Goal: Transaction & Acquisition: Purchase product/service

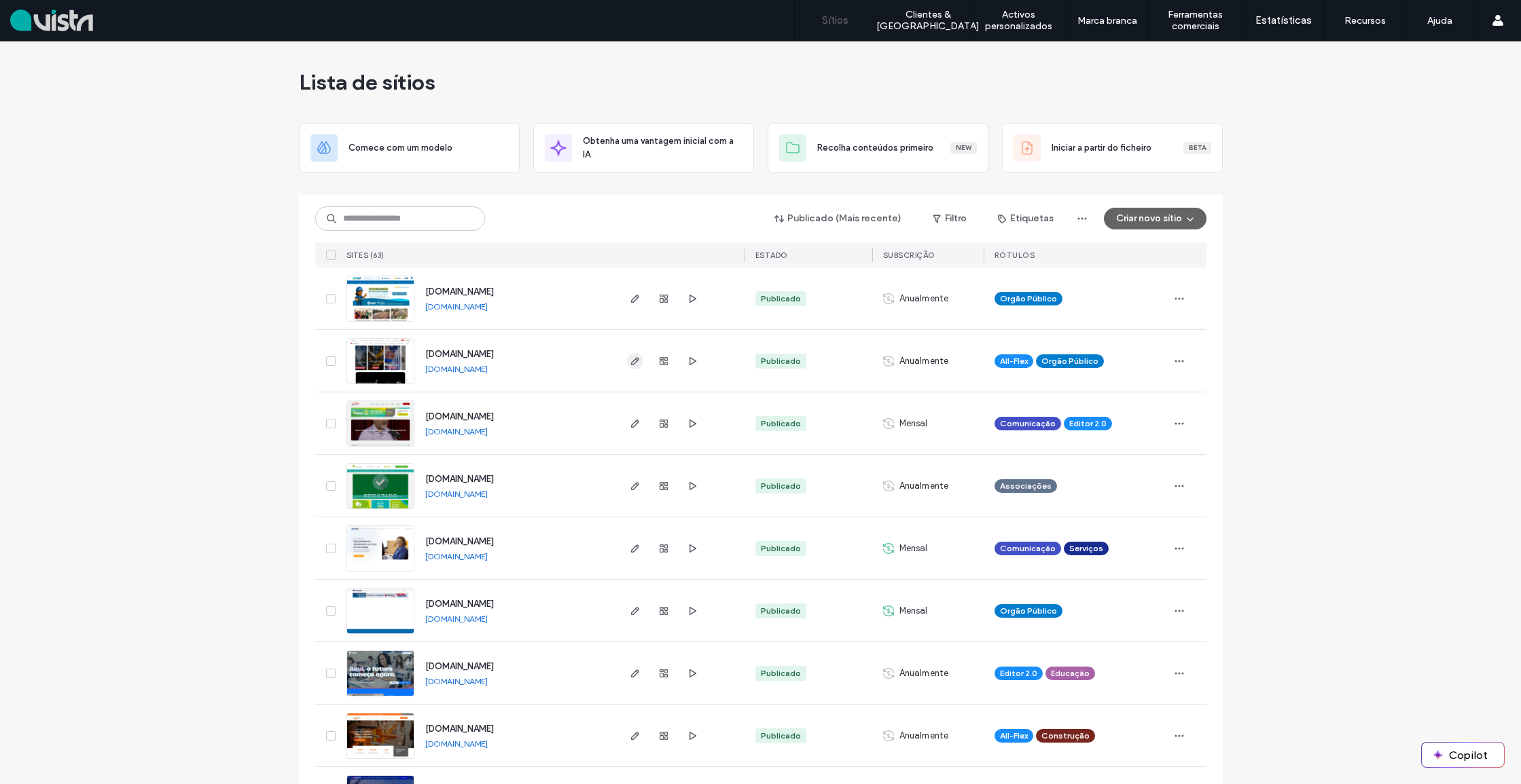
click at [630, 366] on icon "button" at bounding box center [635, 361] width 11 height 11
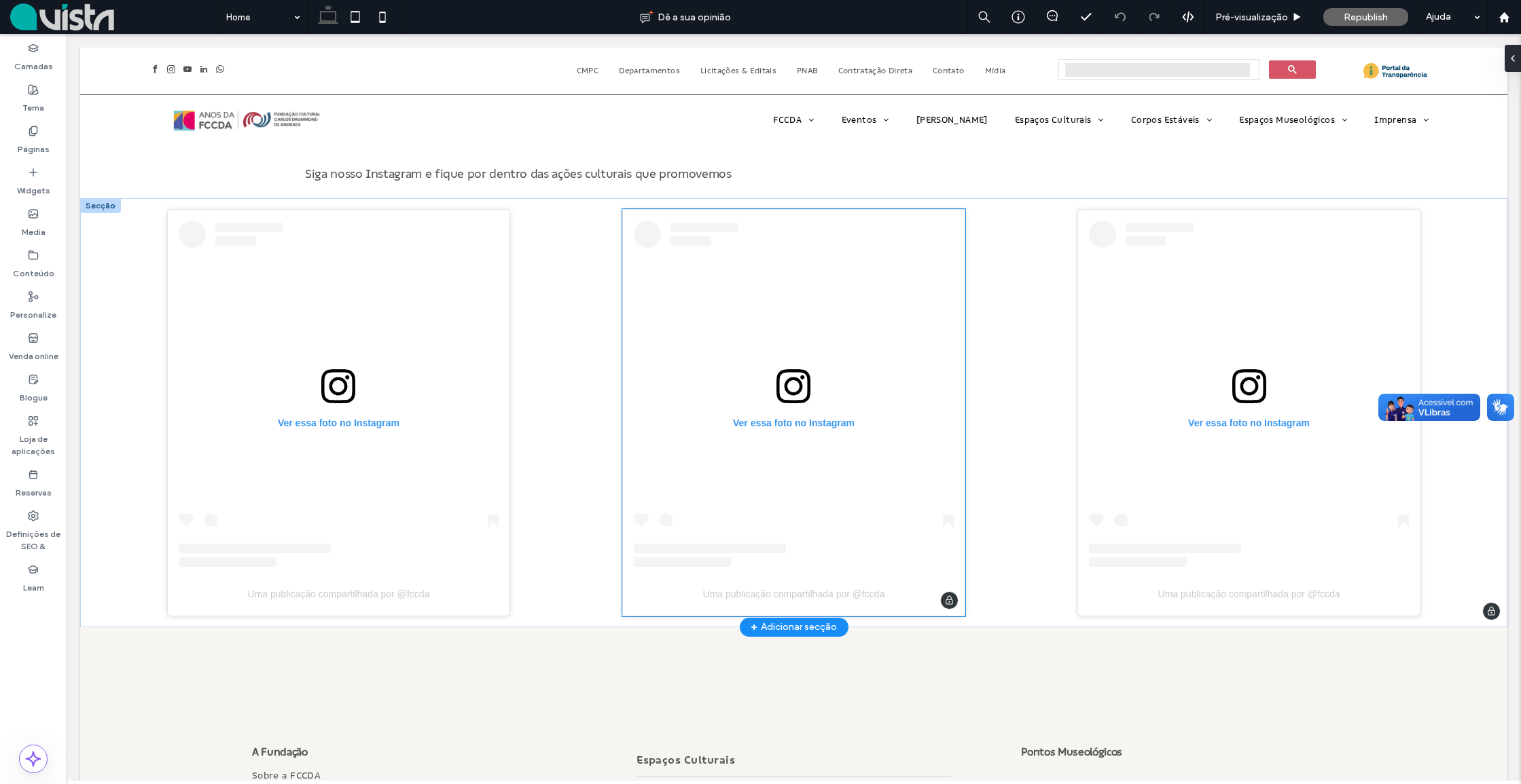
scroll to position [2180, 0]
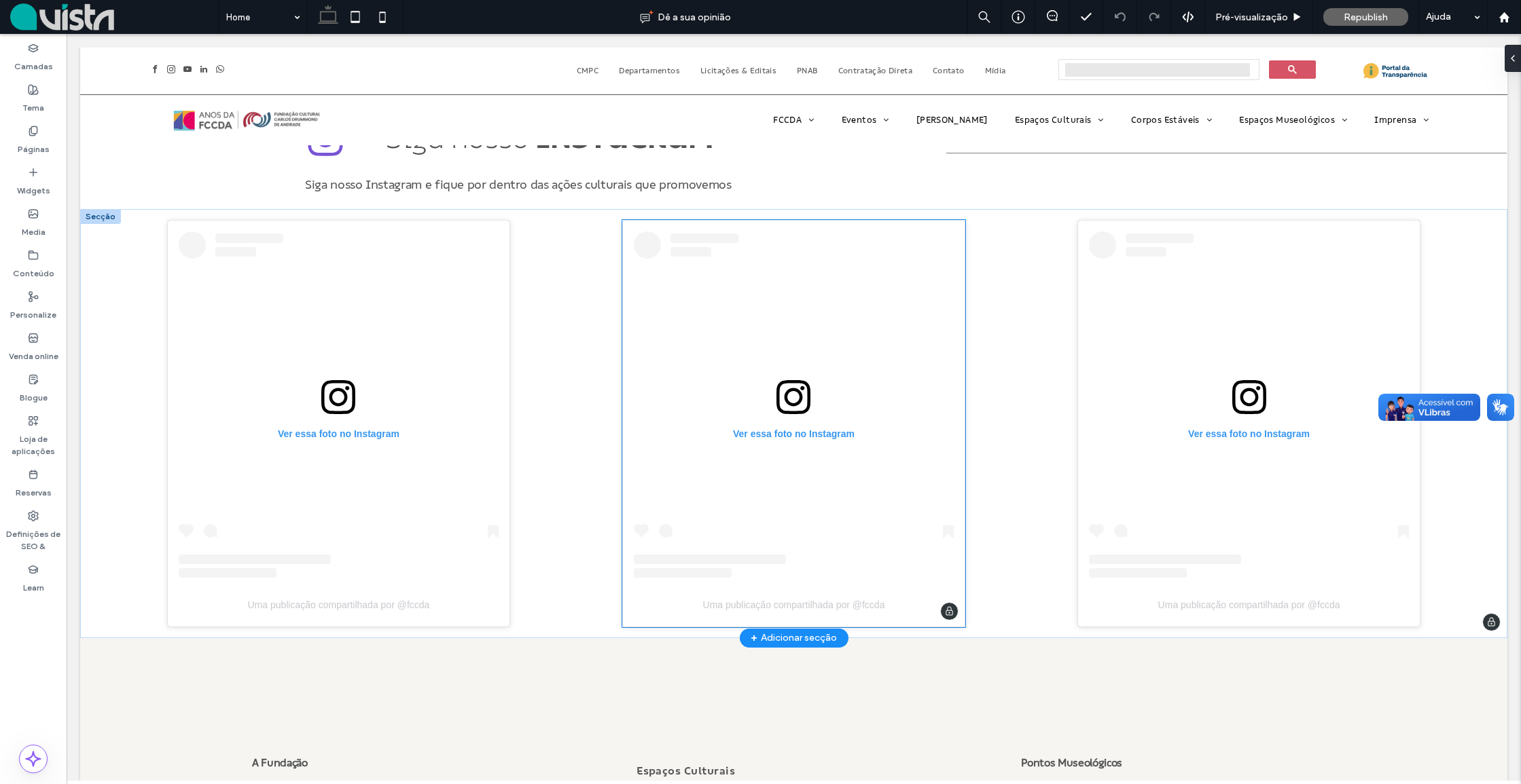
click at [672, 377] on div at bounding box center [793, 319] width 320 height 121
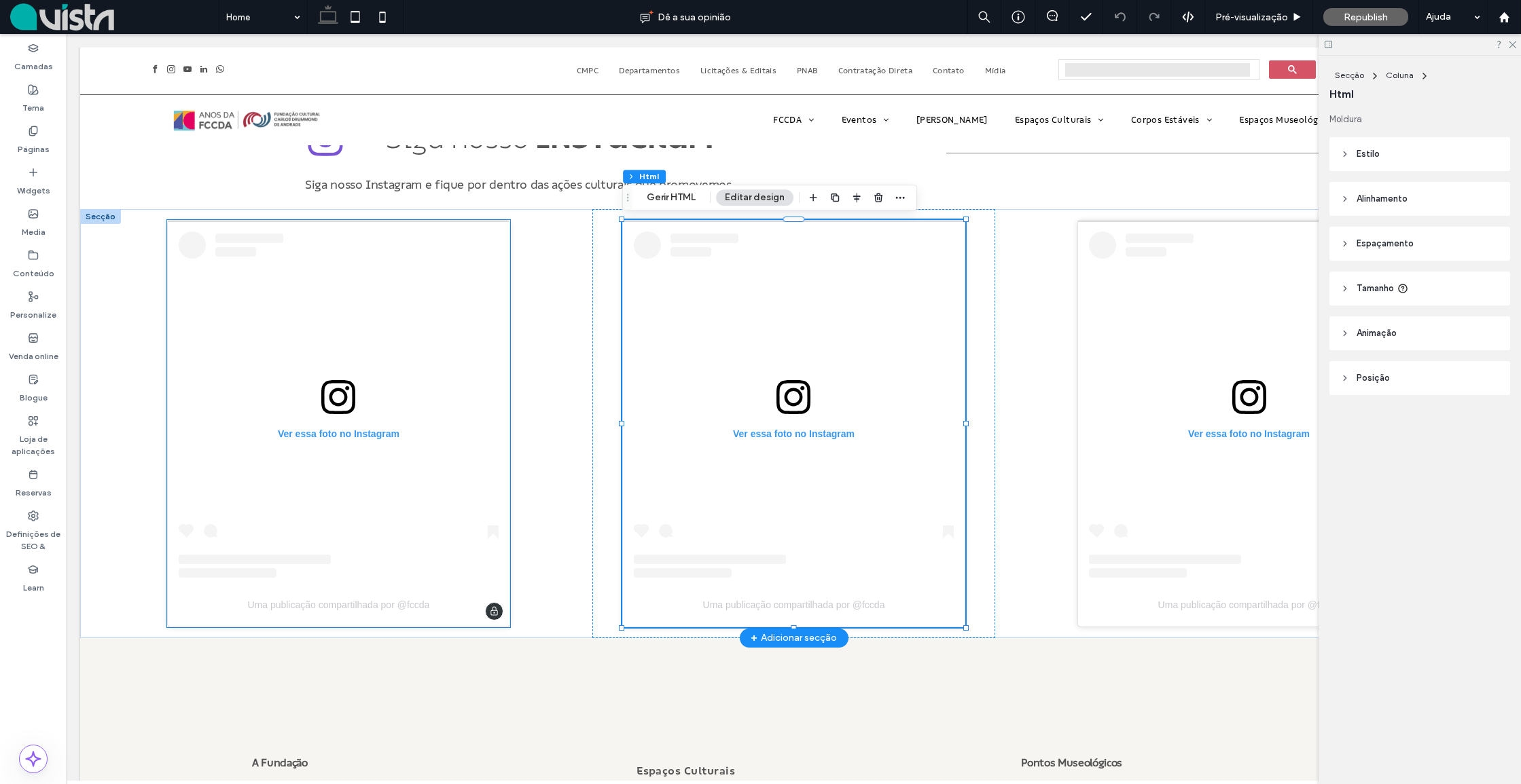
click at [418, 364] on div at bounding box center [338, 319] width 320 height 121
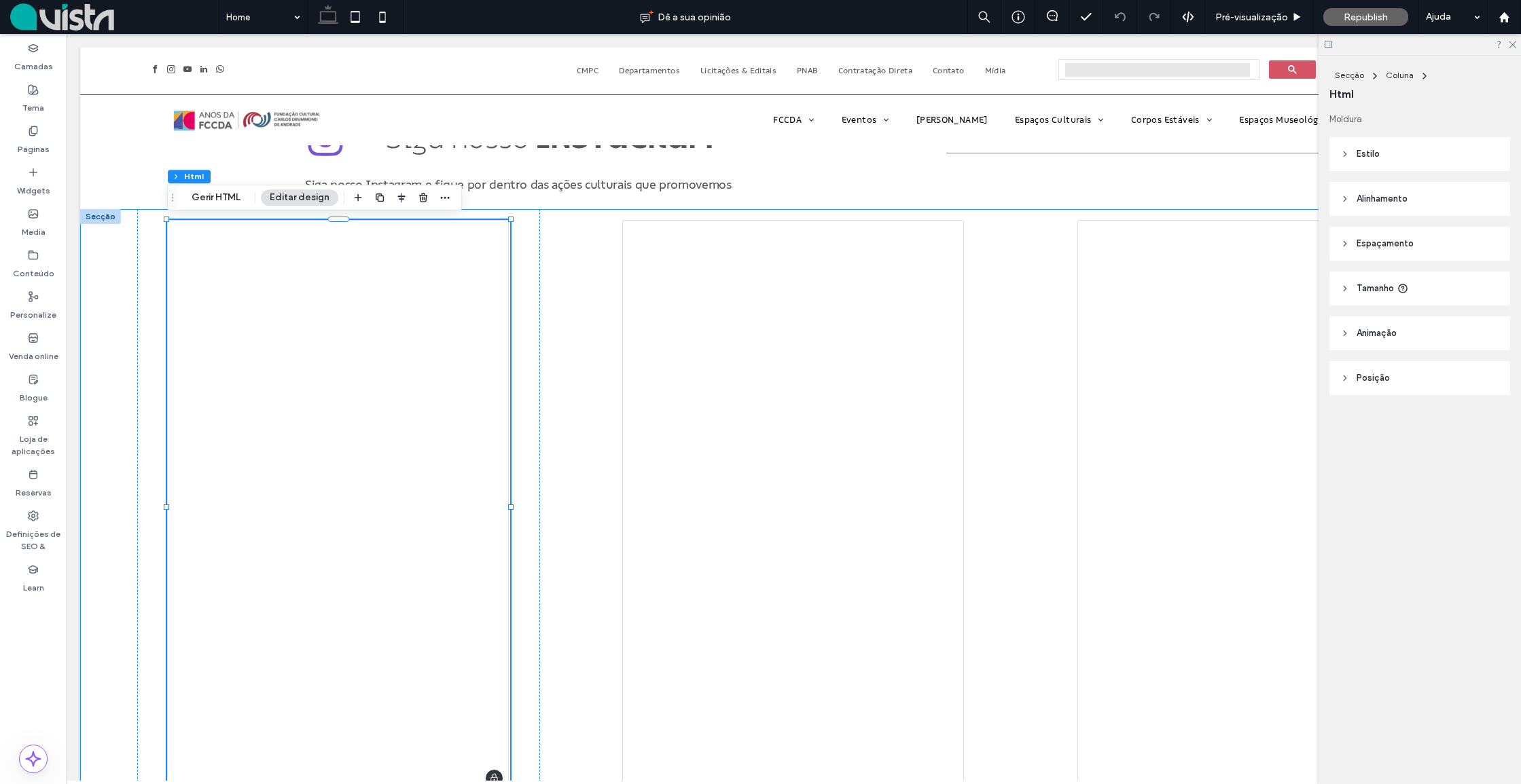
click at [567, 363] on div at bounding box center [794, 520] width 1427 height 624
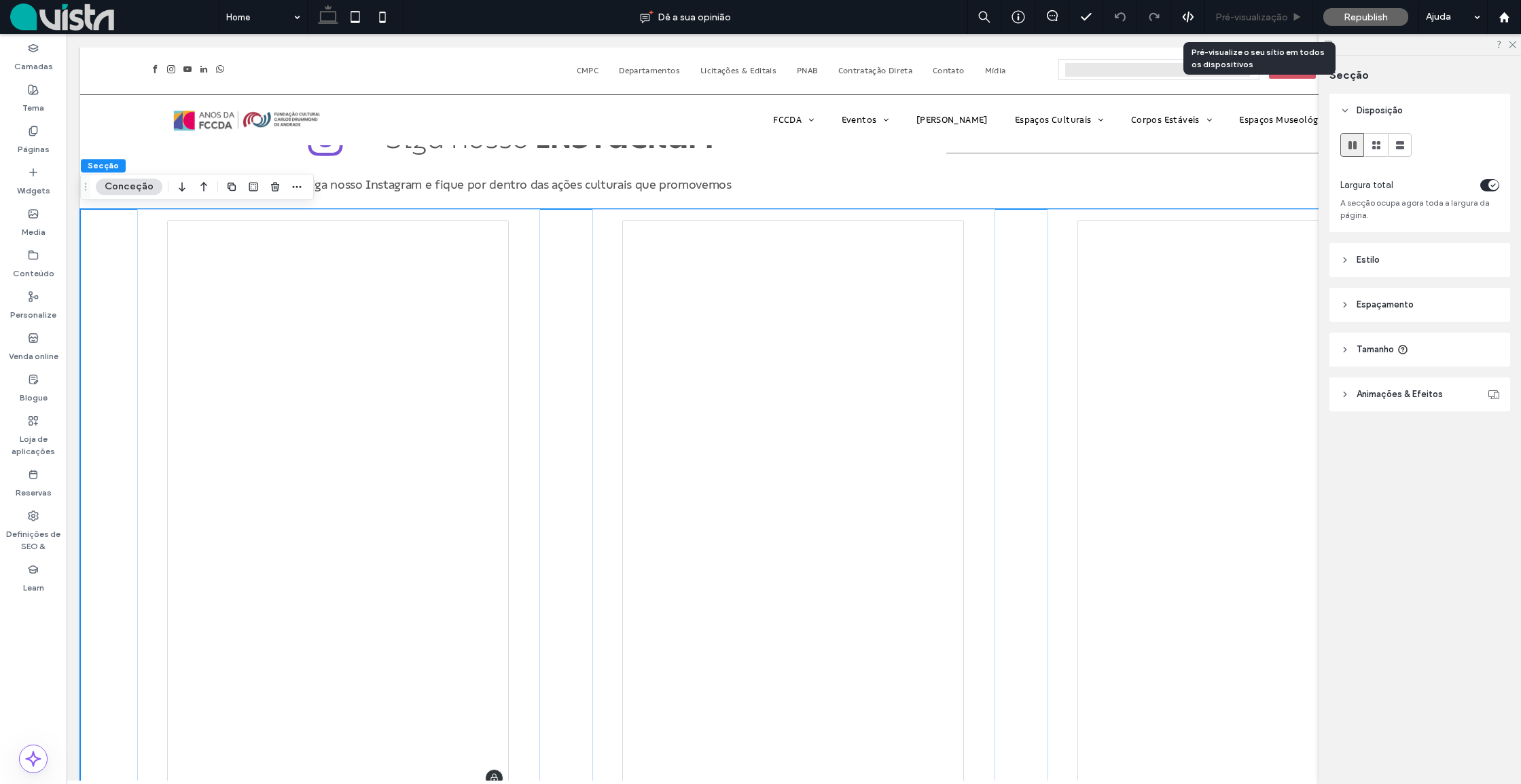
drag, startPoint x: 1271, startPoint y: 5, endPoint x: 1264, endPoint y: 11, distance: 9.2
click at [1271, 5] on div "Pré-visualização" at bounding box center [1258, 17] width 108 height 34
click at [1232, 17] on span "Pré-visualização" at bounding box center [1251, 17] width 73 height 11
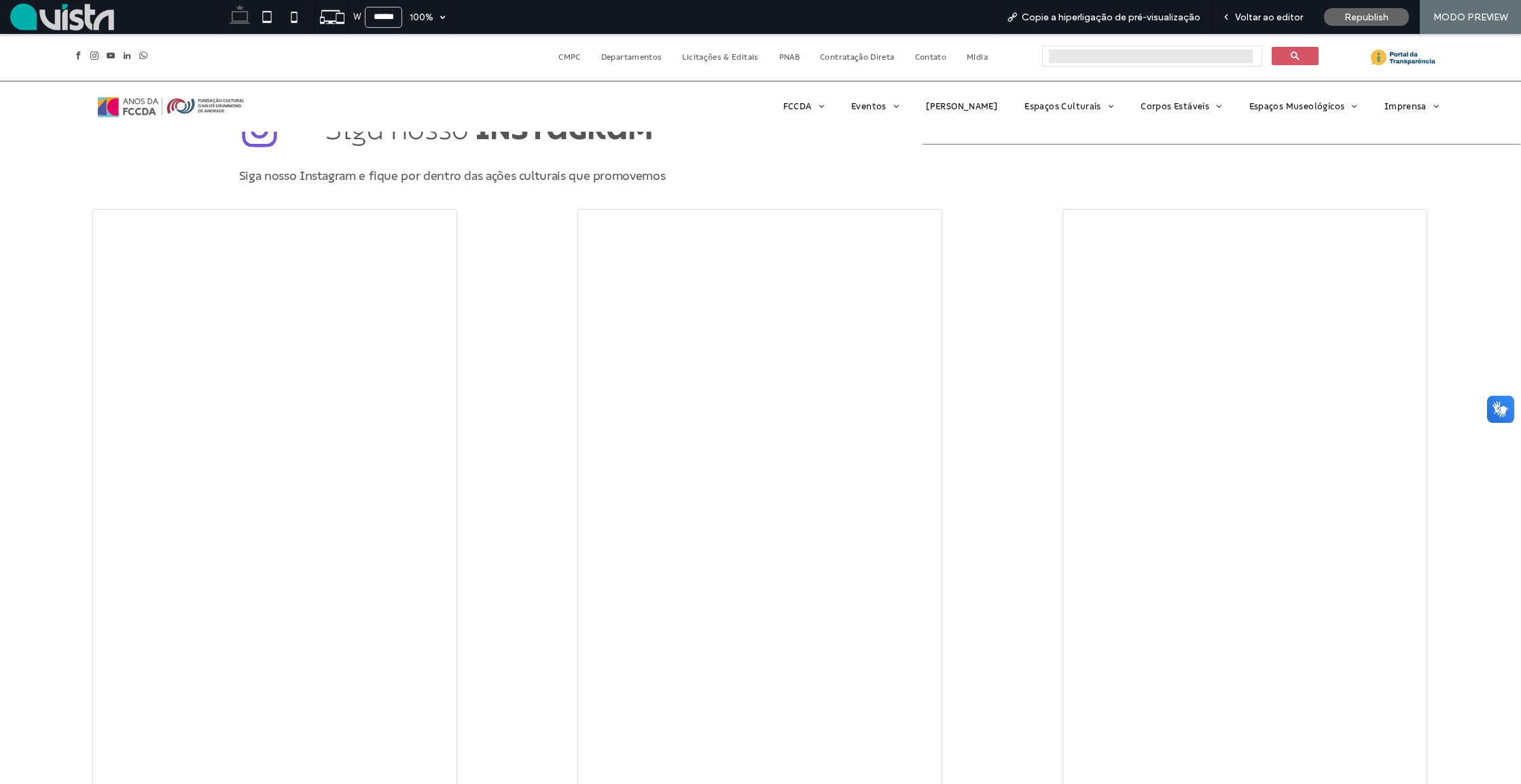
scroll to position [2195, 0]
click at [1010, 332] on div at bounding box center [760, 523] width 1521 height 656
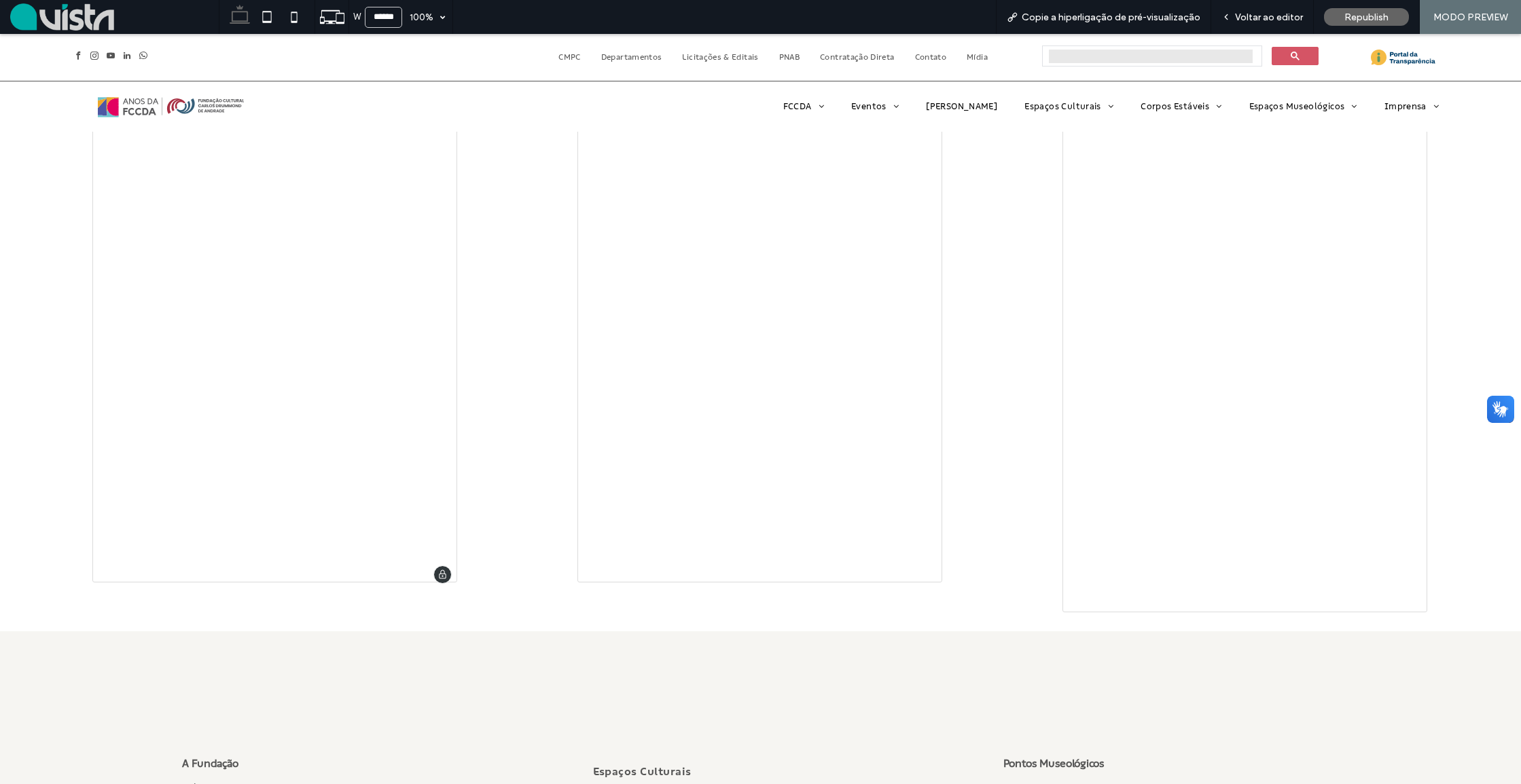
scroll to position [2504, 0]
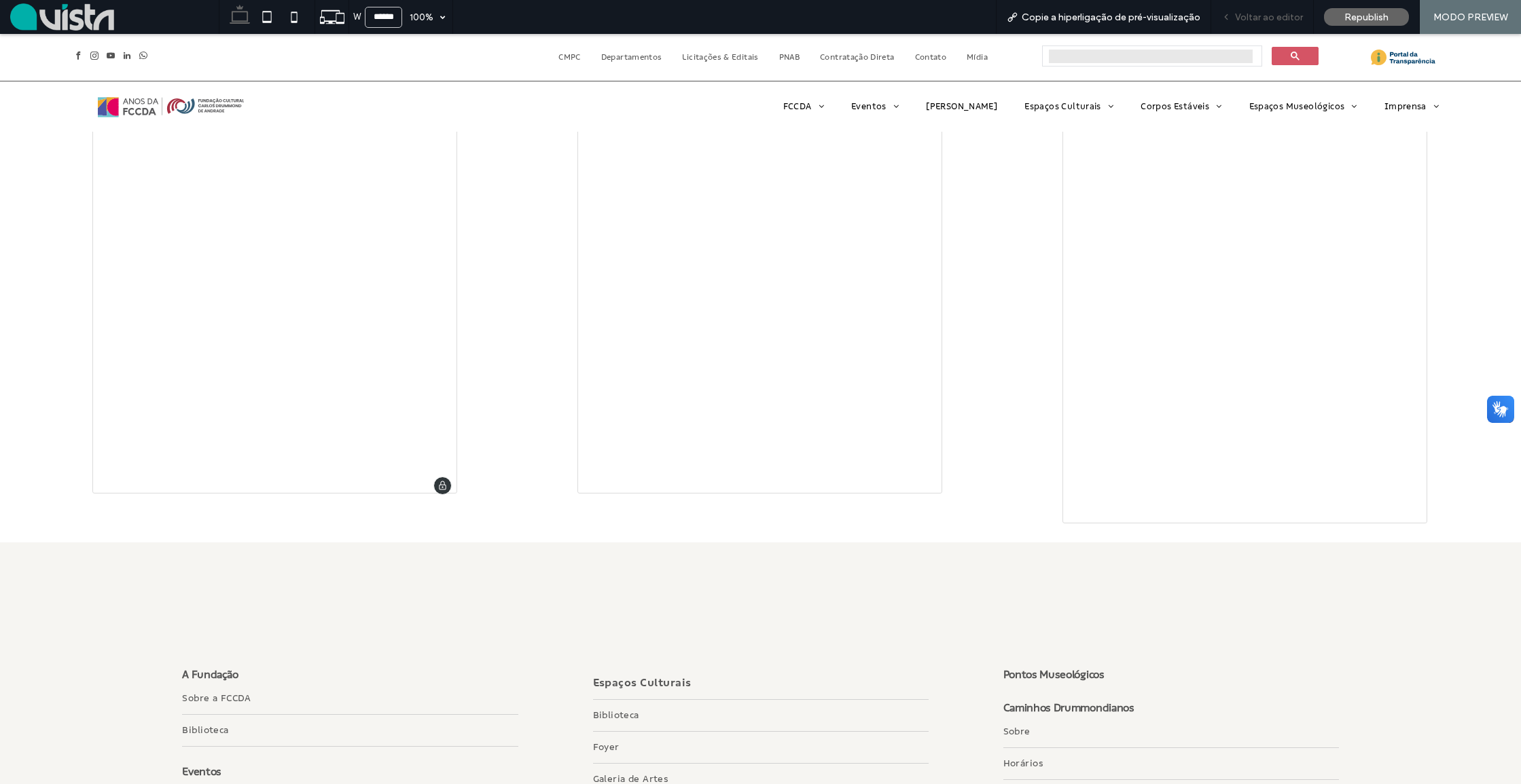
click at [1241, 15] on span "Voltar ao editor" at bounding box center [1268, 17] width 68 height 11
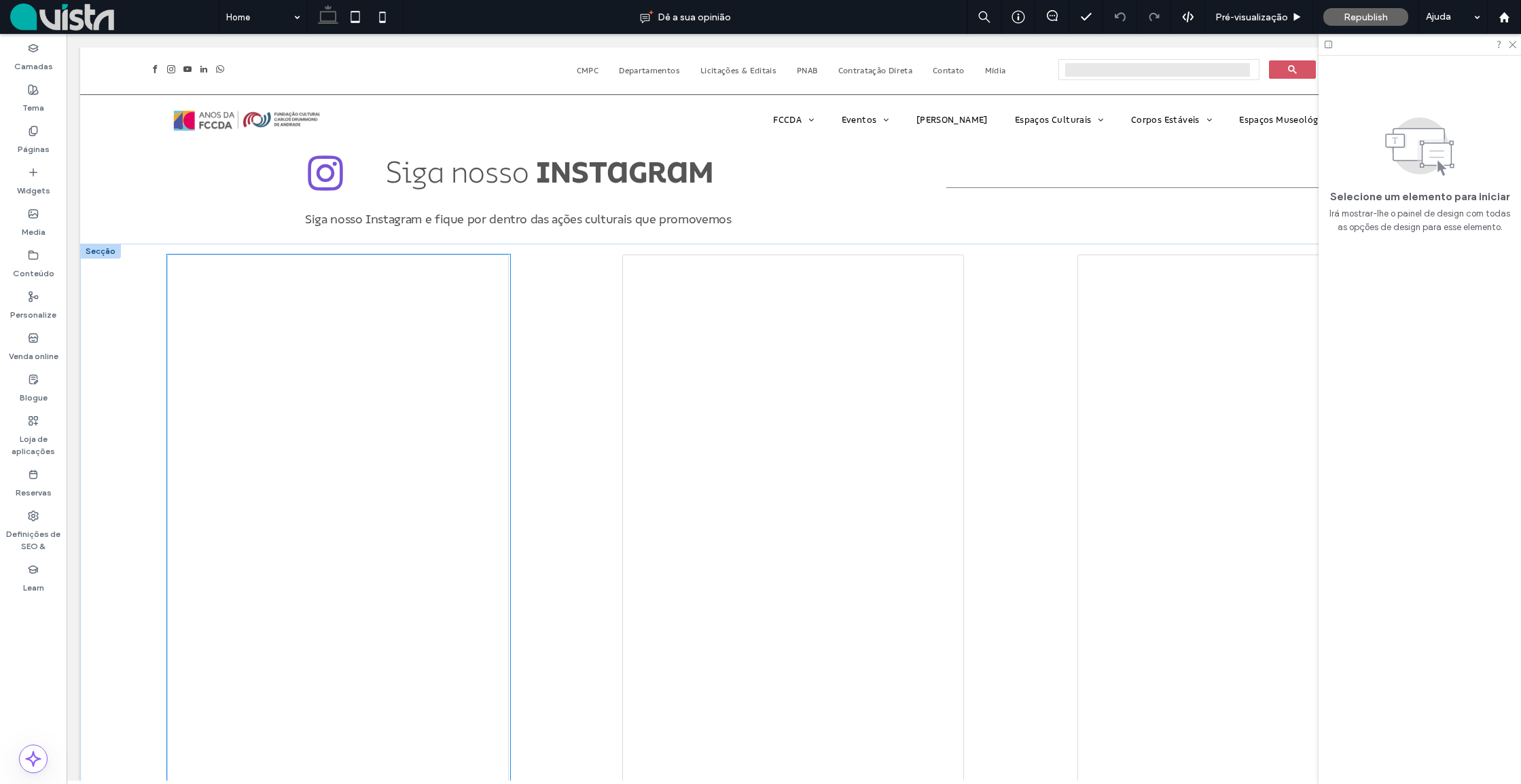
scroll to position [2144, 0]
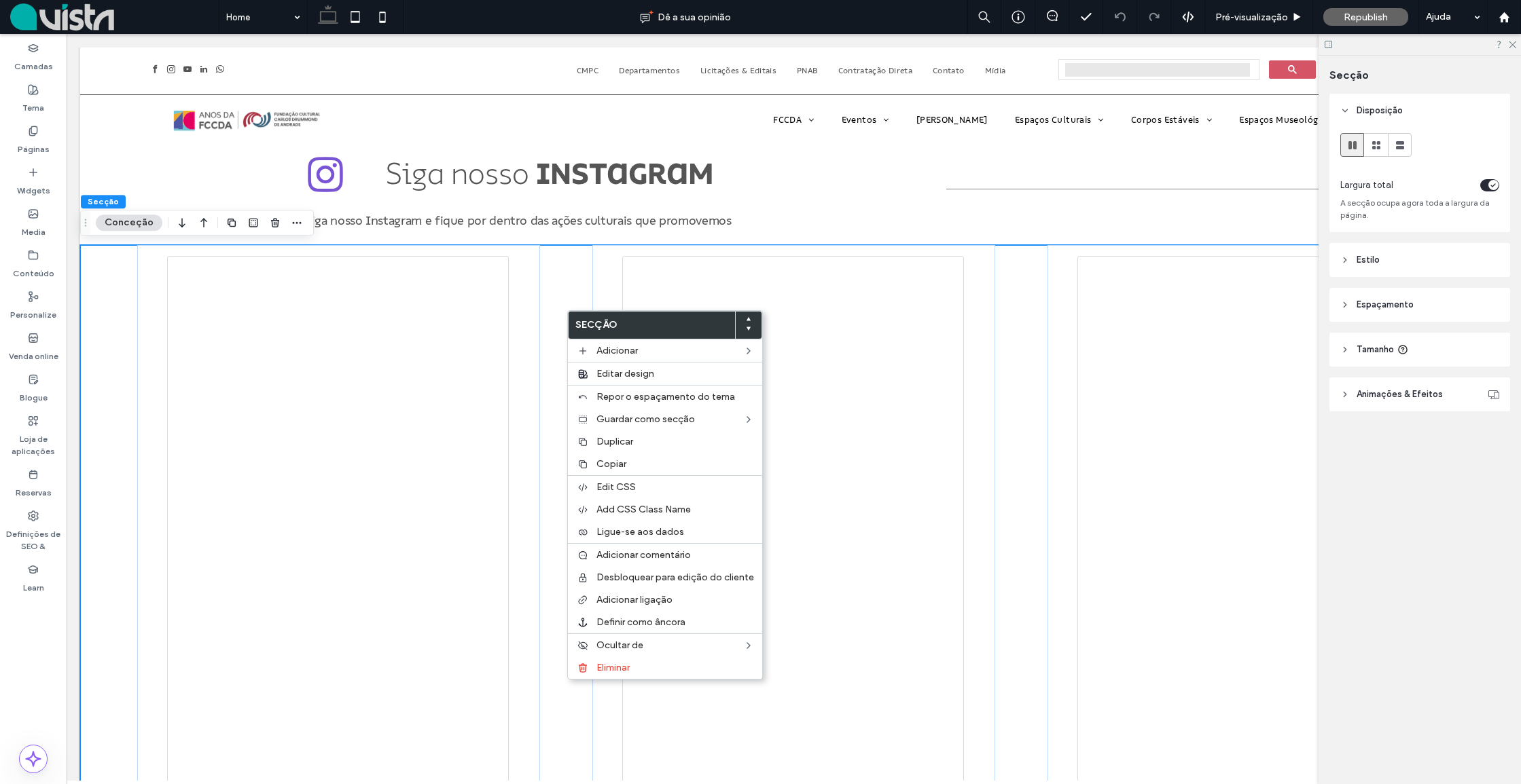
click at [555, 309] on div at bounding box center [794, 557] width 1427 height 624
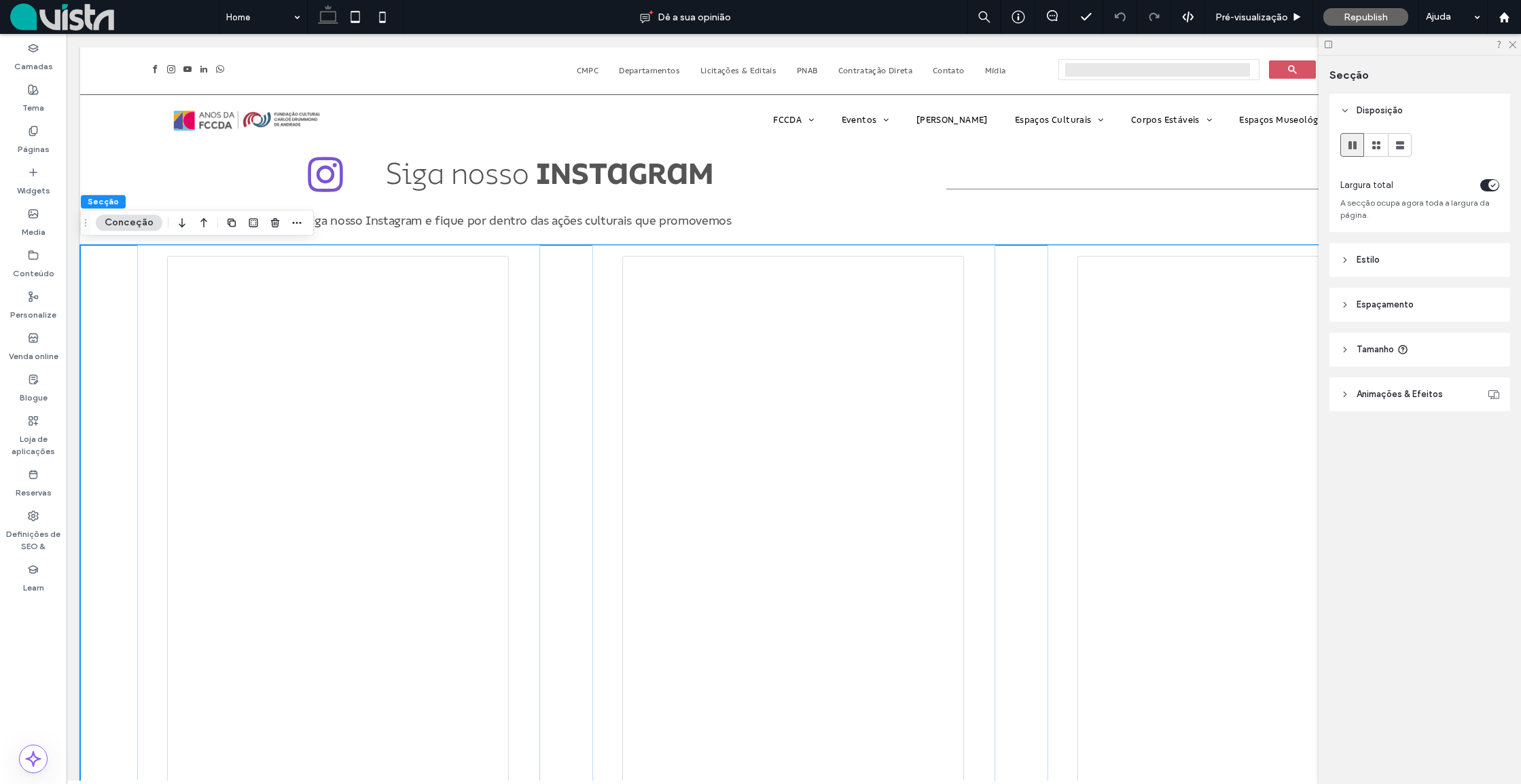
click at [105, 270] on div at bounding box center [794, 557] width 1427 height 624
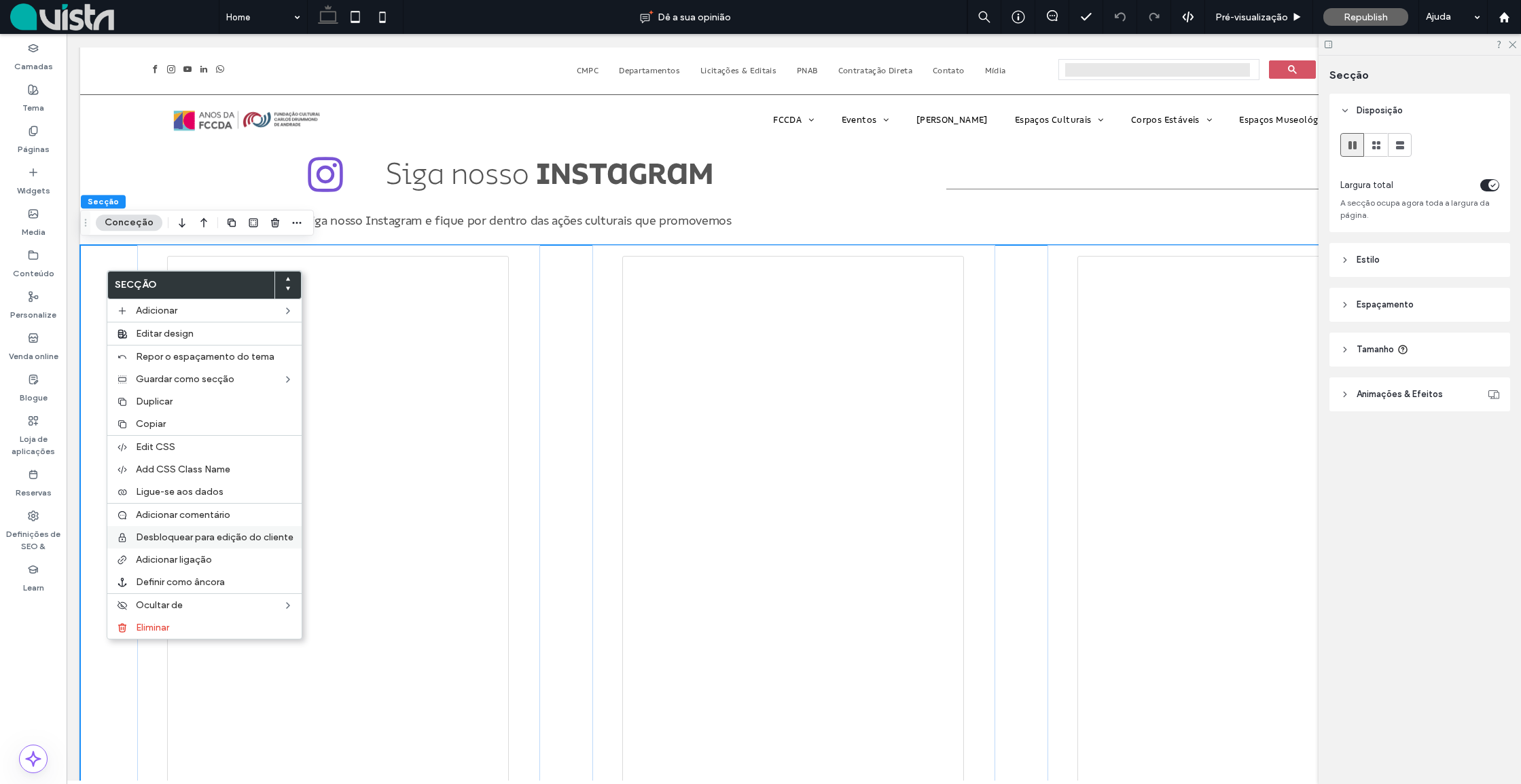
click at [182, 541] on span "Desbloquear para edição do cliente" at bounding box center [214, 537] width 158 height 11
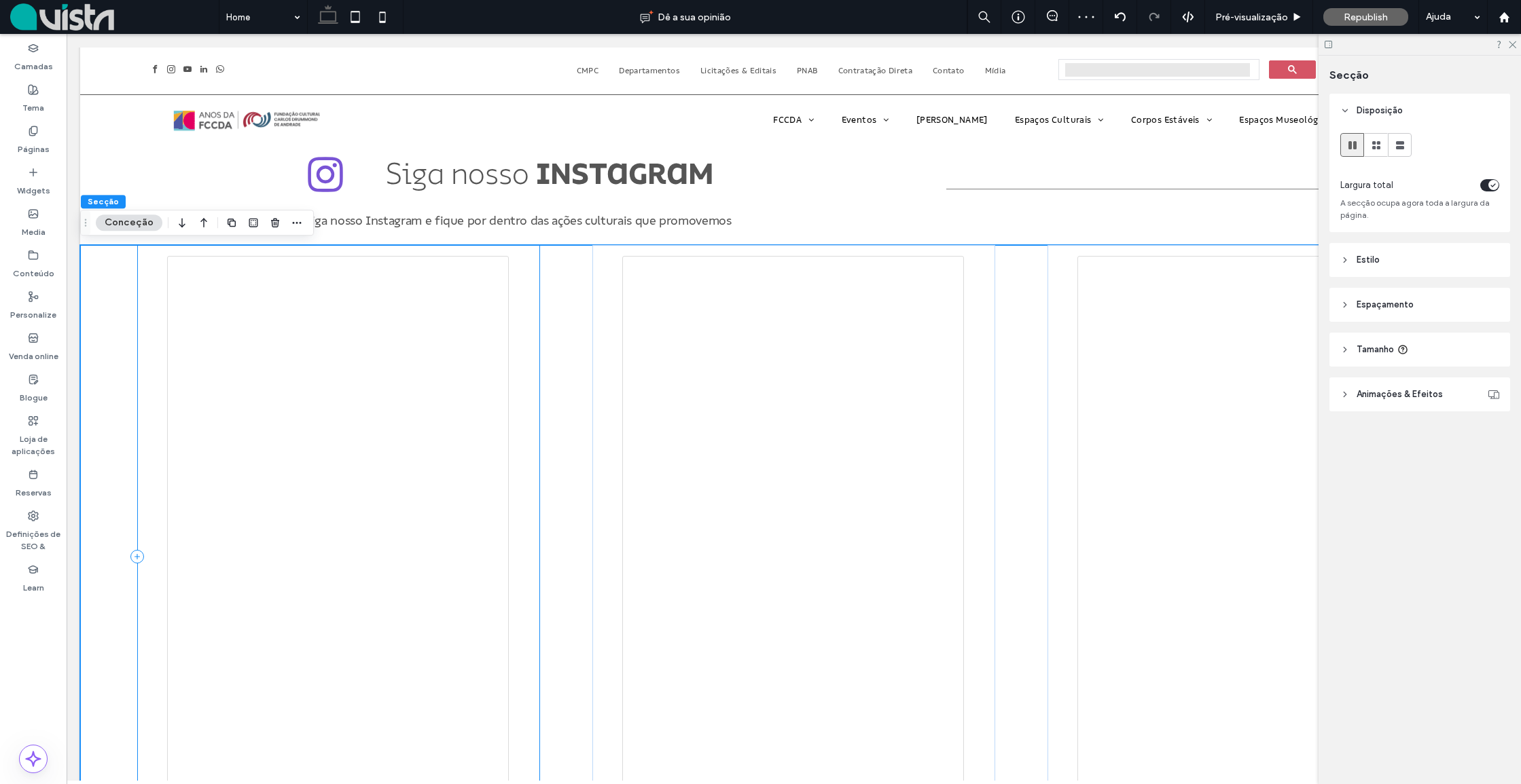
click at [530, 288] on div at bounding box center [338, 557] width 403 height 624
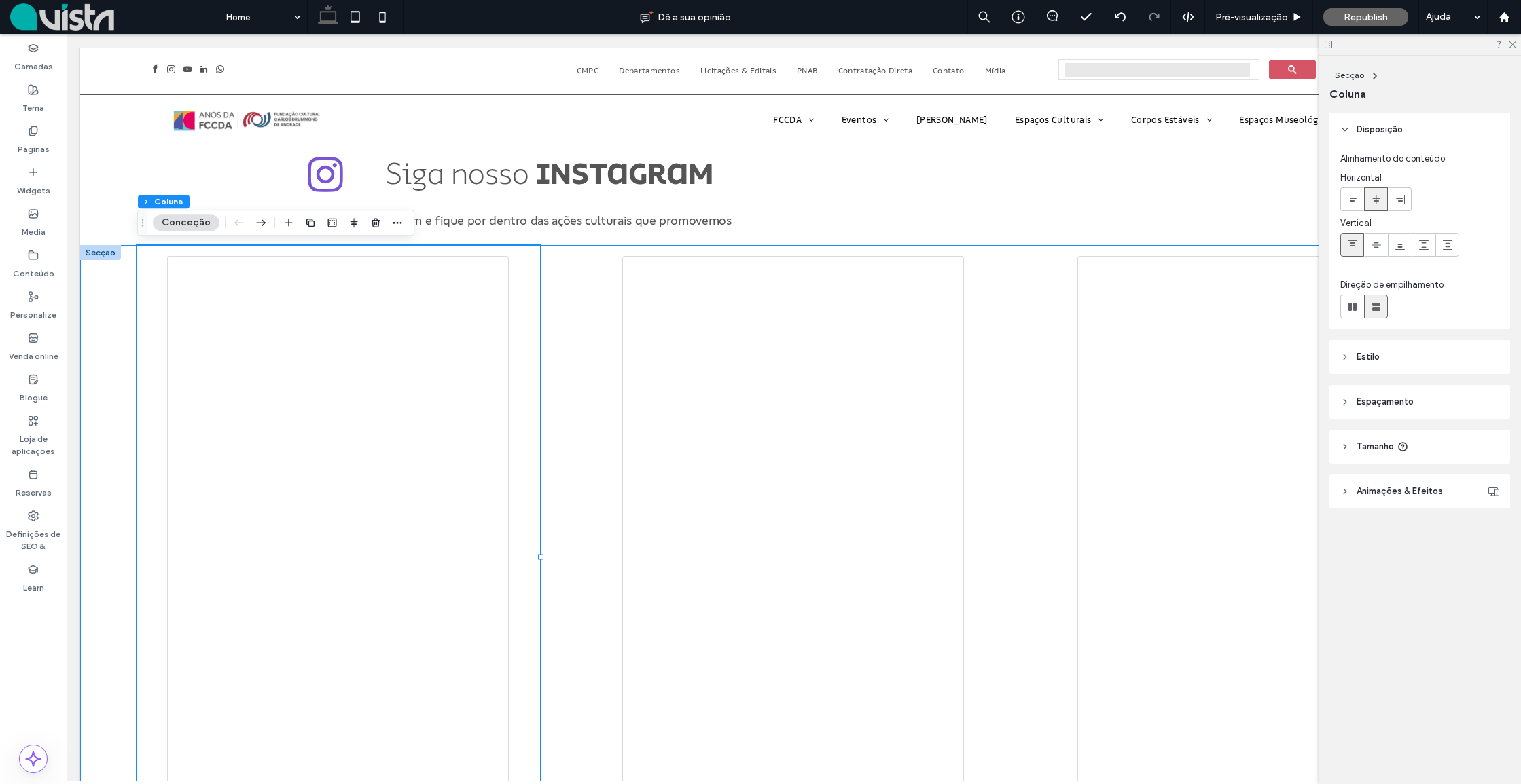
click at [558, 299] on div at bounding box center [794, 557] width 1427 height 624
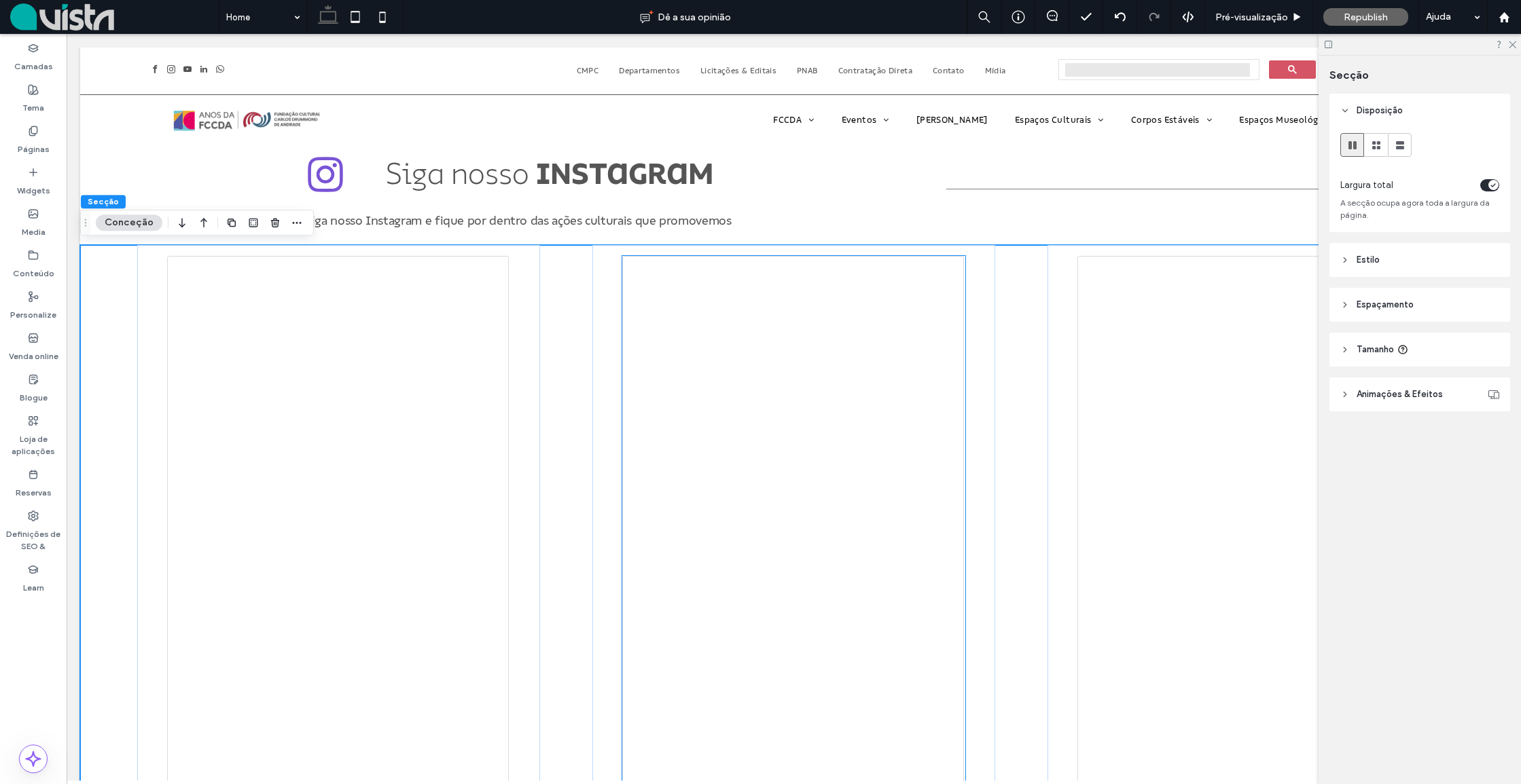
click at [709, 316] on div at bounding box center [793, 543] width 343 height 574
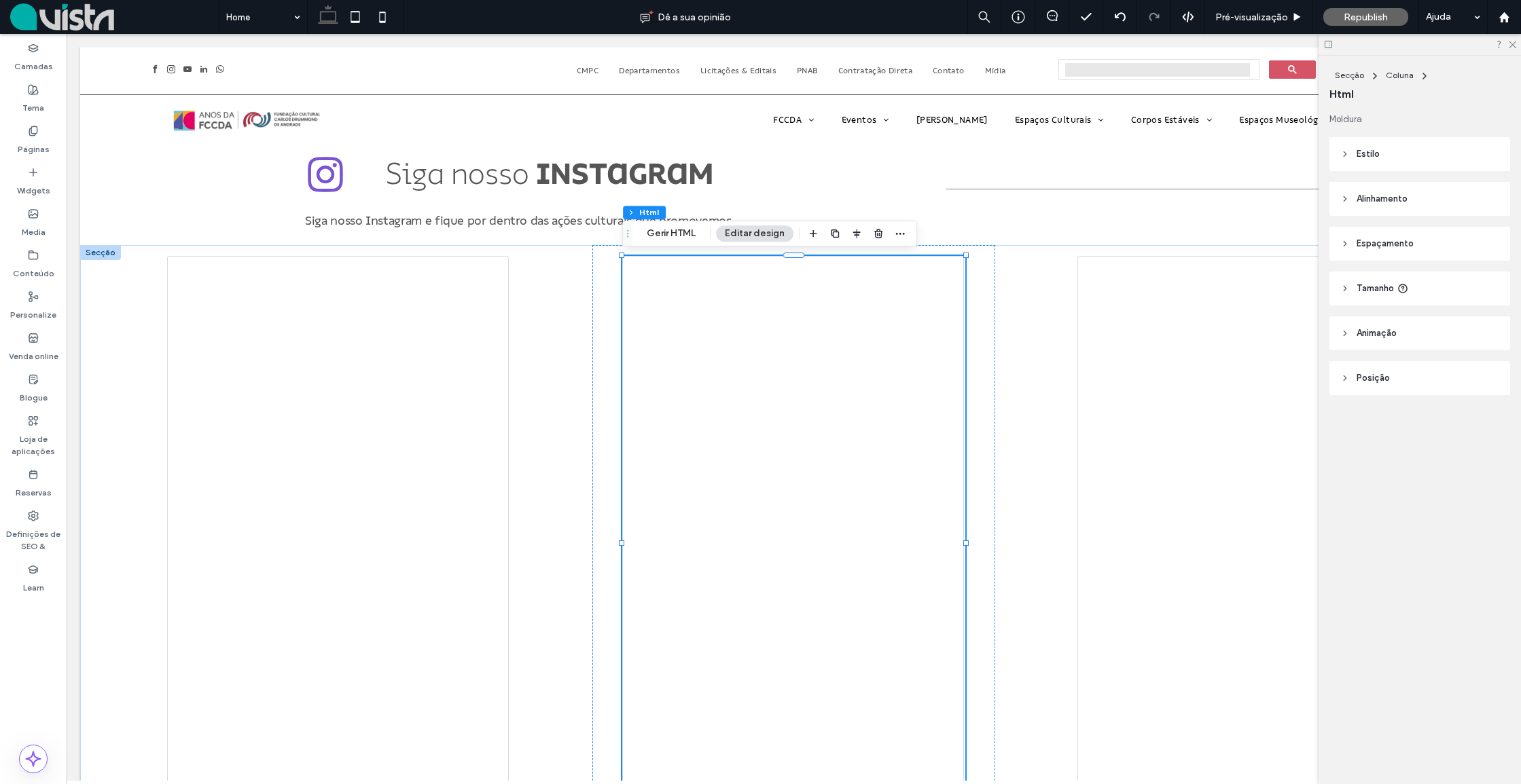
click at [709, 316] on div at bounding box center [793, 543] width 343 height 574
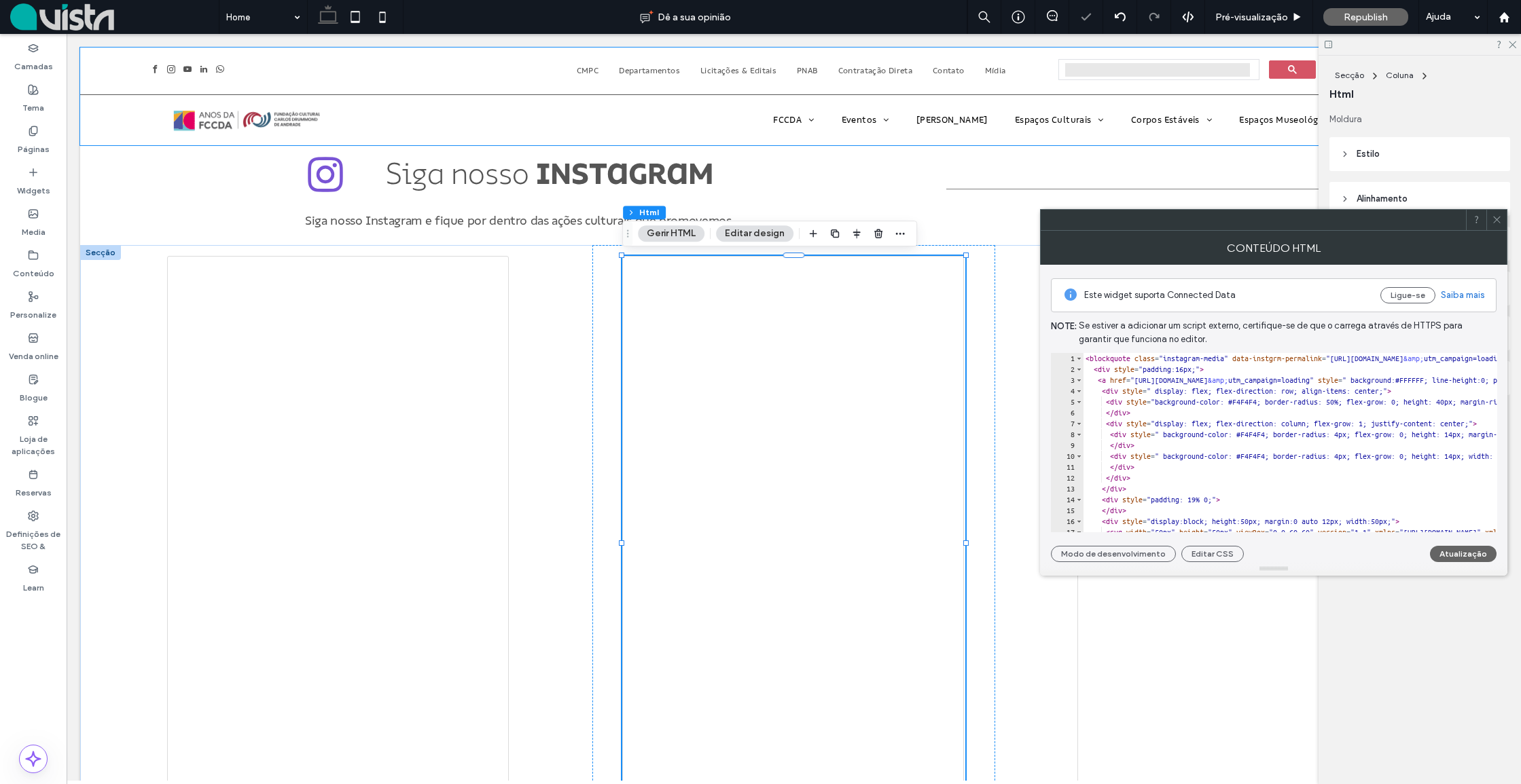
click at [1497, 217] on icon at bounding box center [1496, 219] width 10 height 10
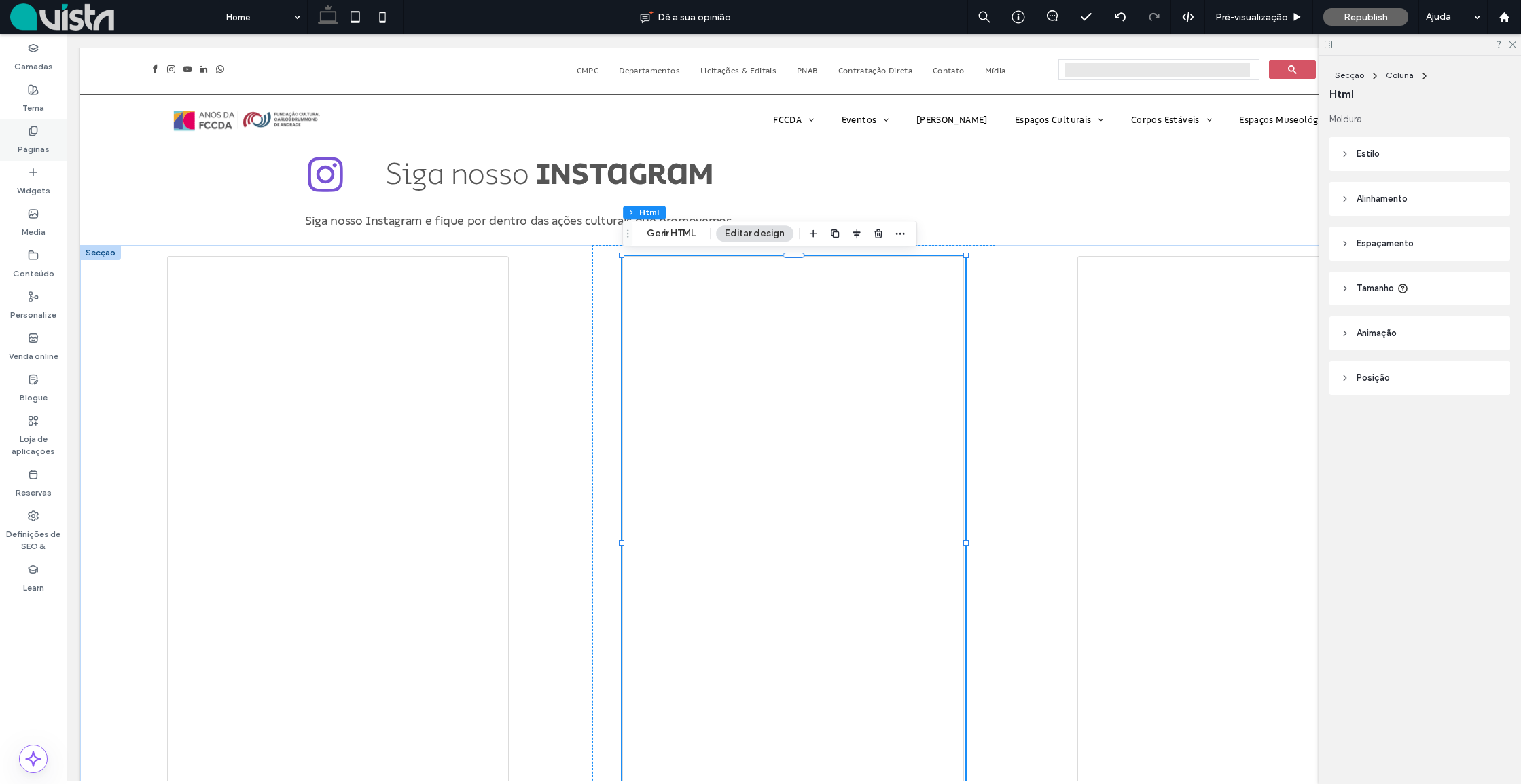
click at [26, 135] on div "Páginas" at bounding box center [33, 140] width 66 height 41
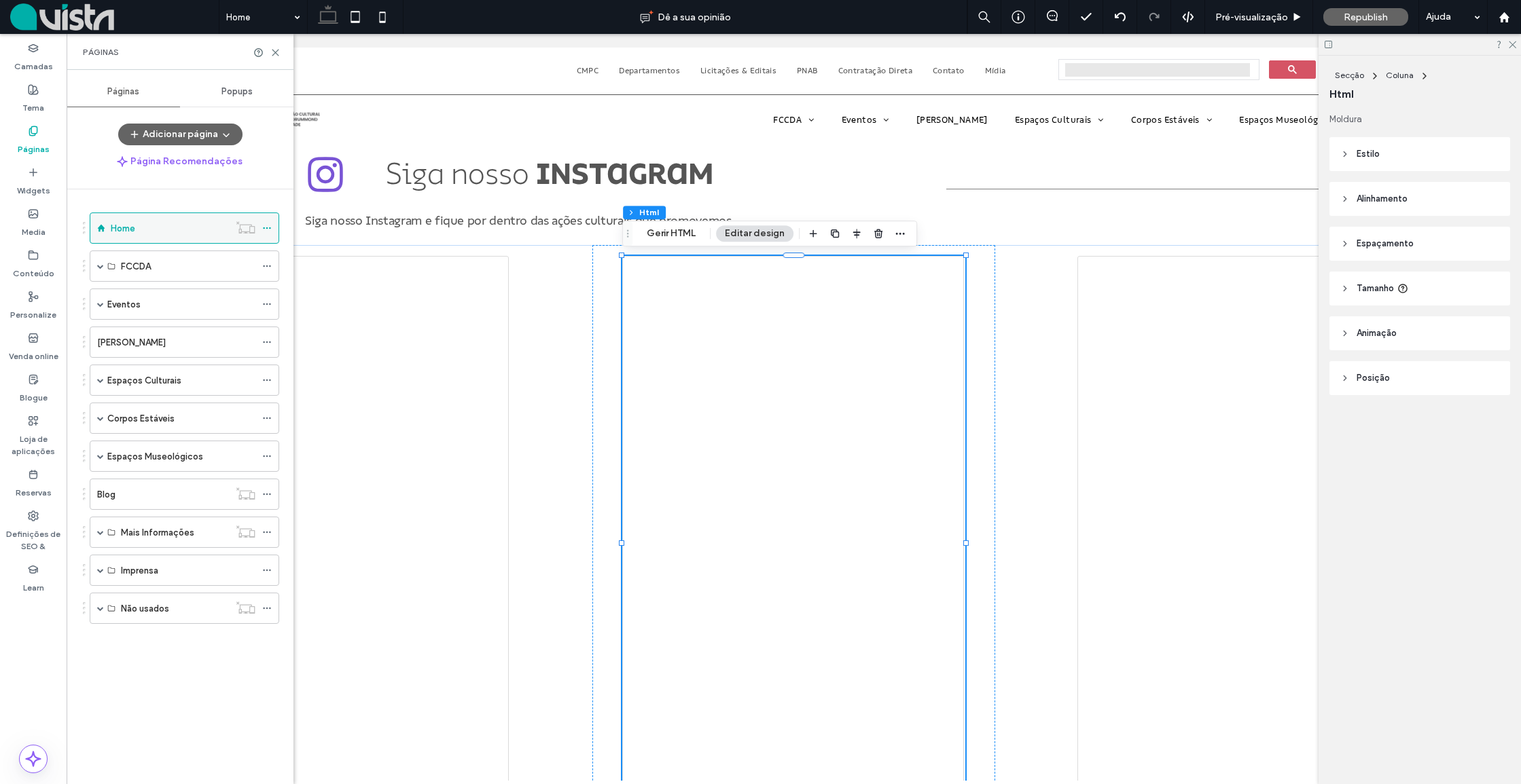
click at [270, 229] on use at bounding box center [266, 228] width 7 height 2
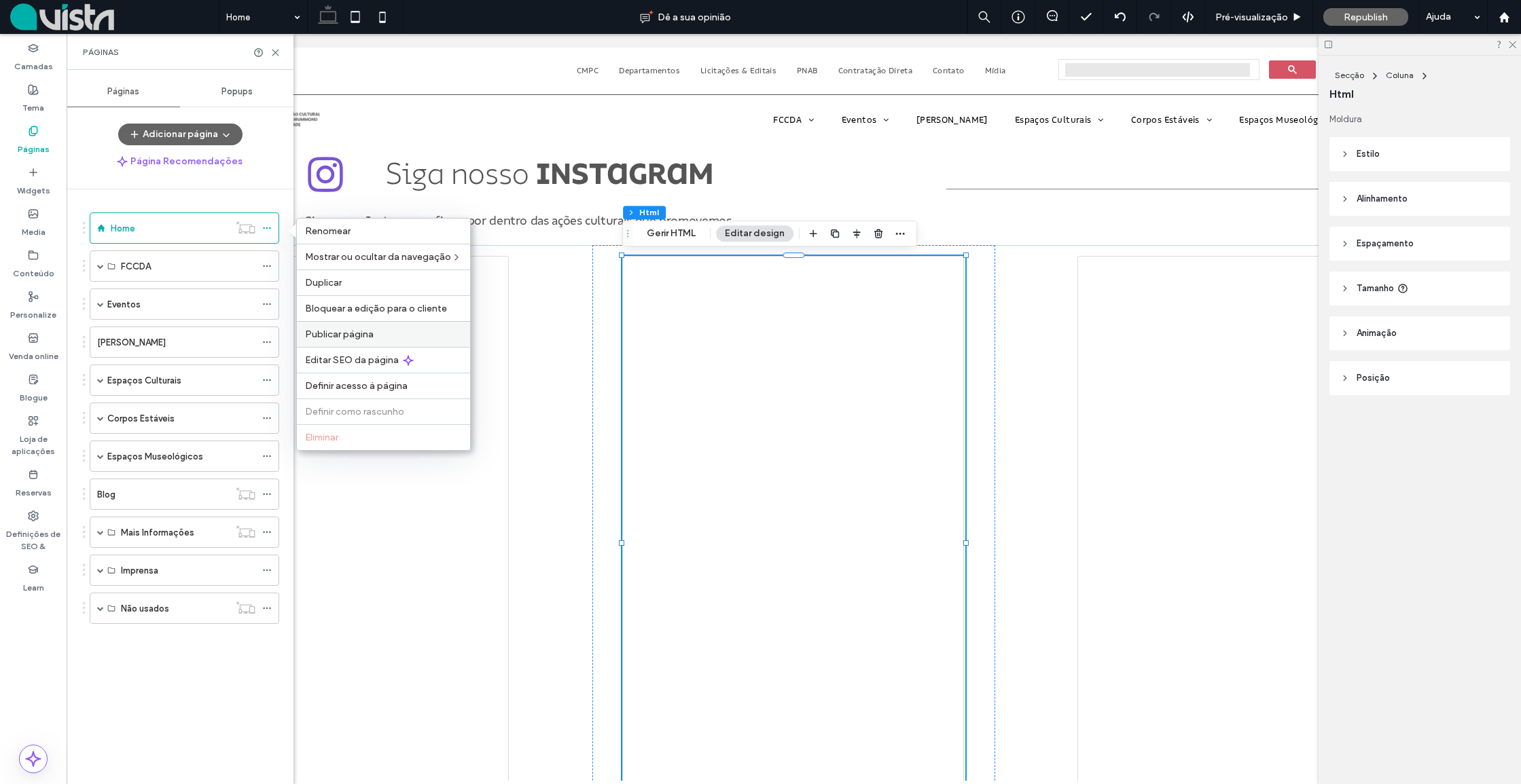
click at [370, 327] on div "Publicar página" at bounding box center [383, 334] width 173 height 25
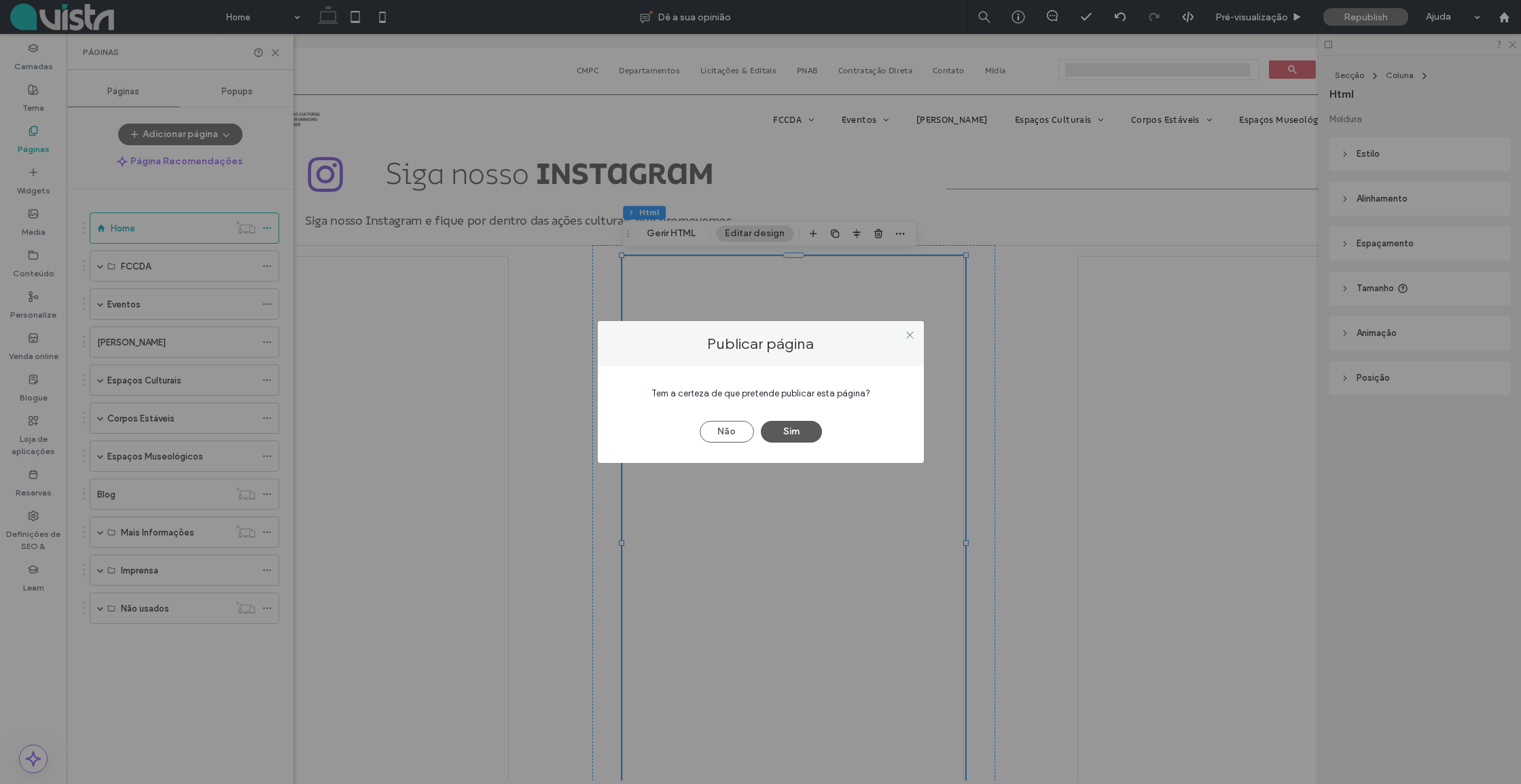
click at [799, 424] on button "Sim" at bounding box center [791, 431] width 61 height 22
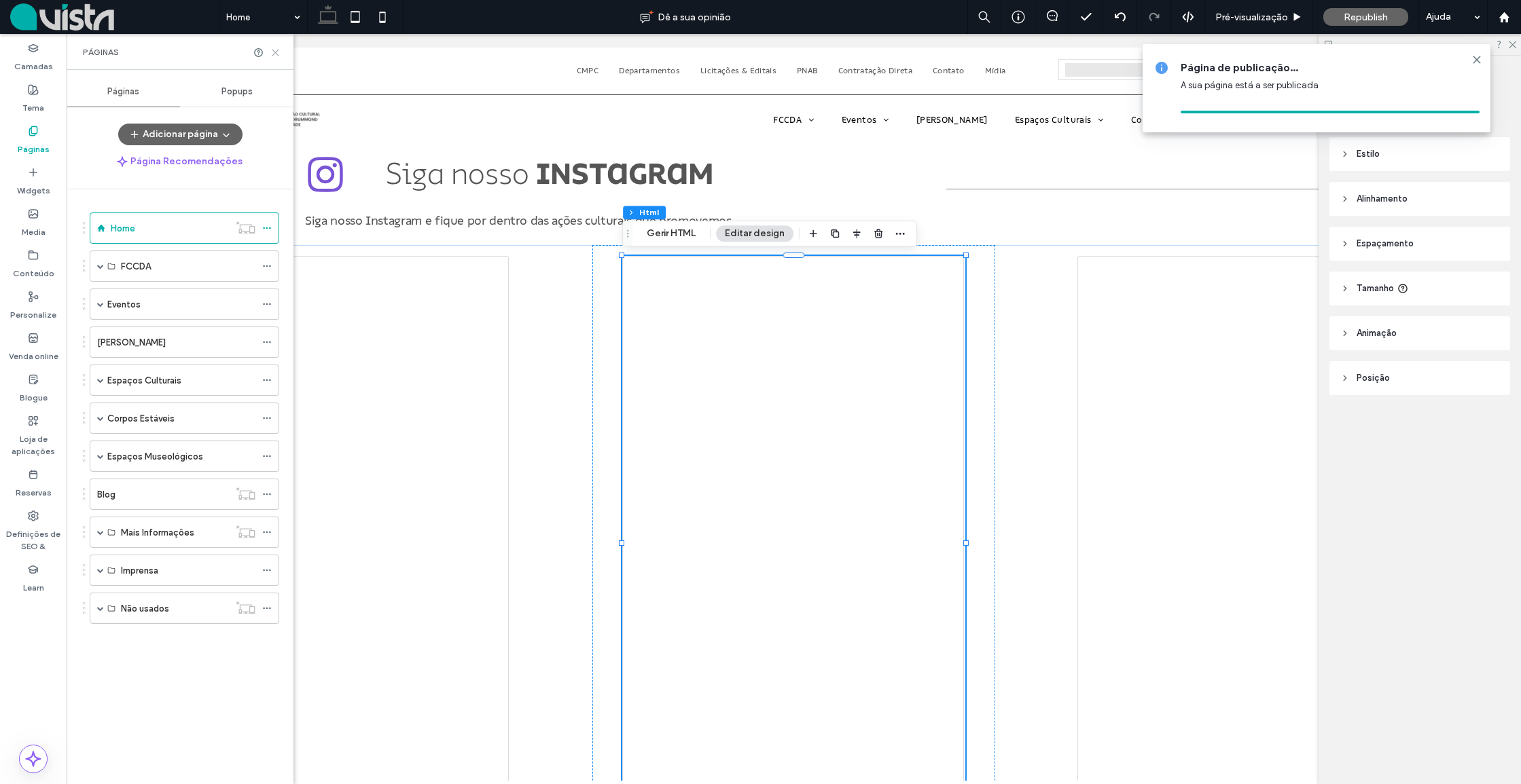
click at [277, 52] on icon at bounding box center [275, 53] width 10 height 10
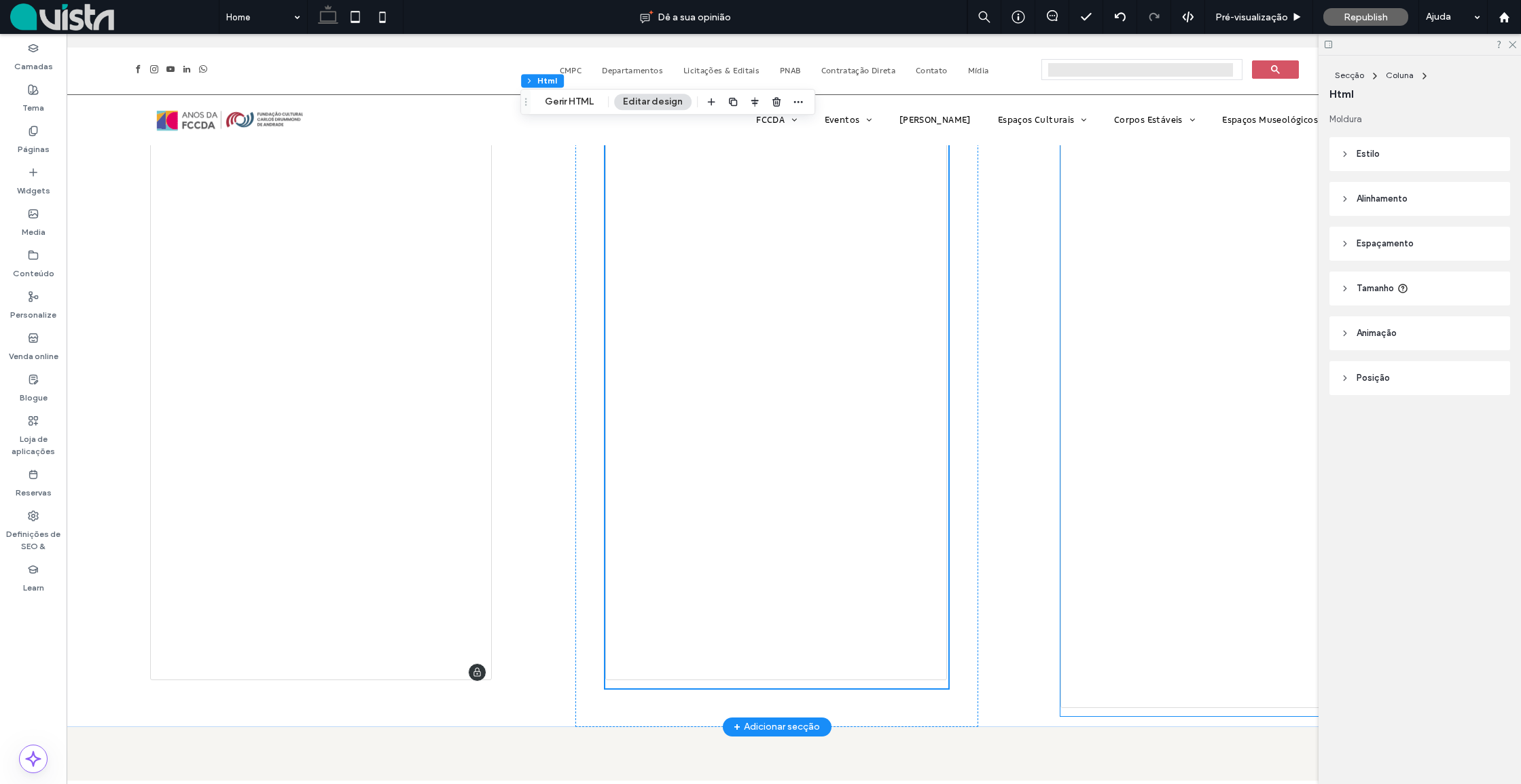
scroll to position [2269, 102]
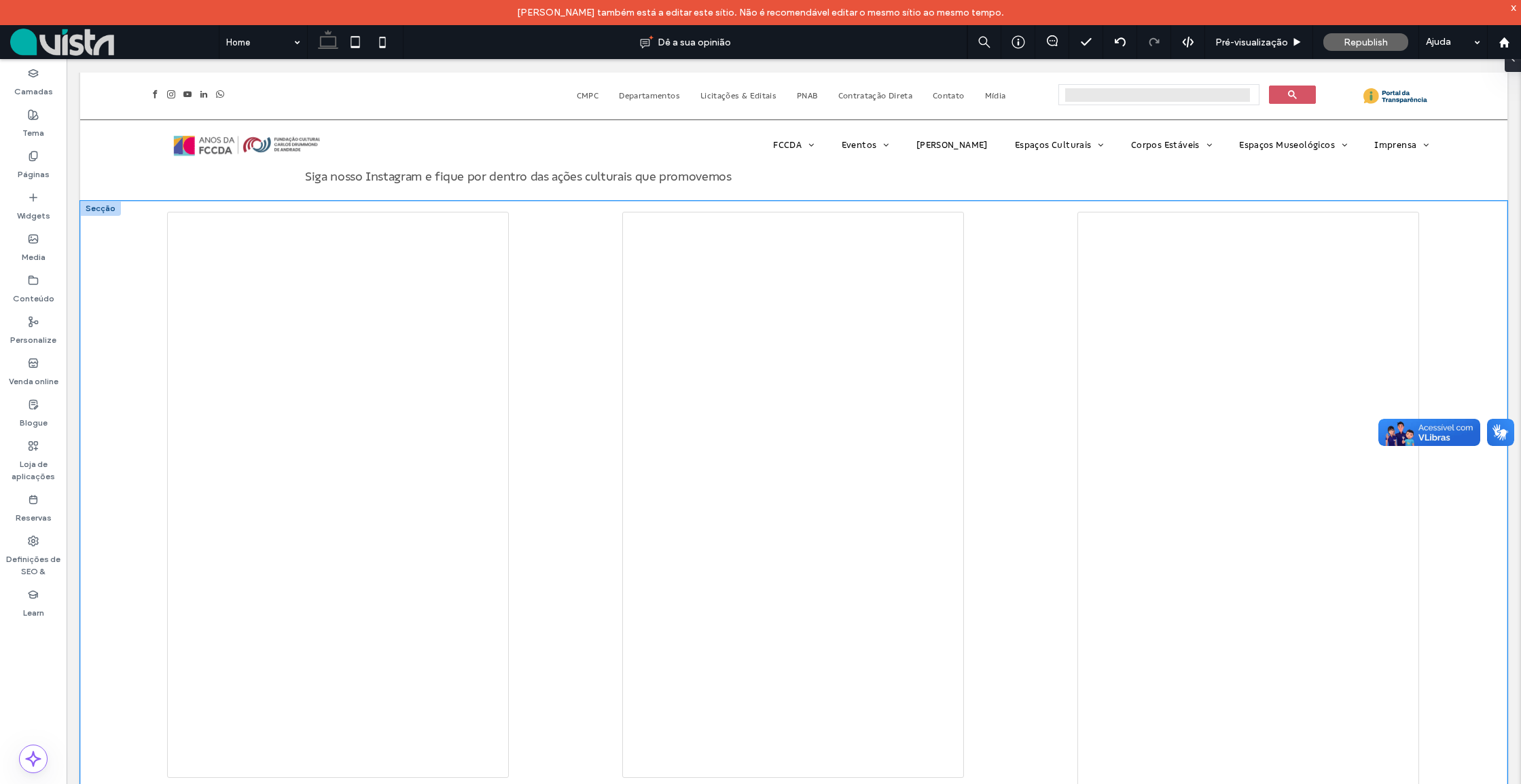
scroll to position [2215, 0]
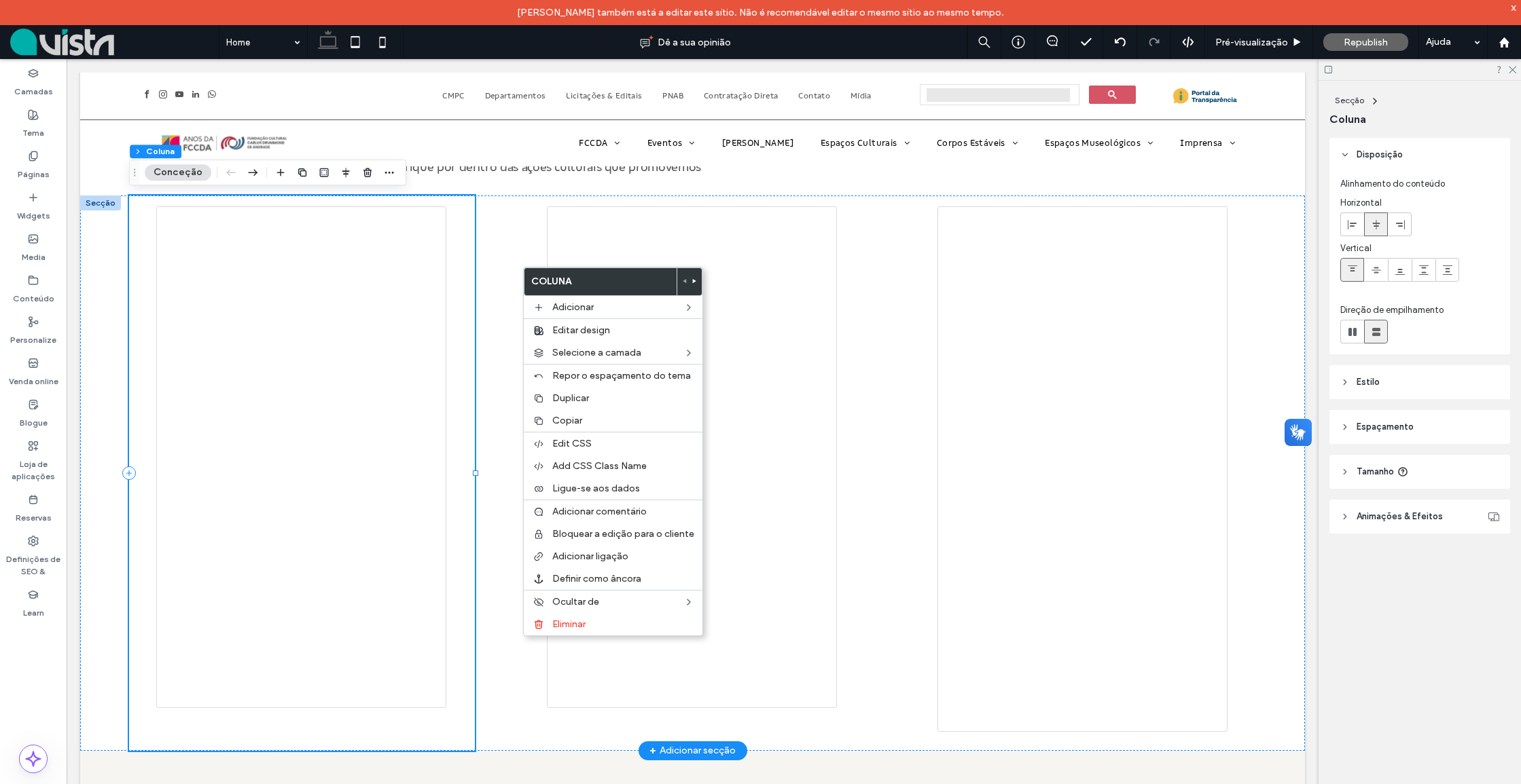
click at [458, 266] on div at bounding box center [302, 472] width 346 height 555
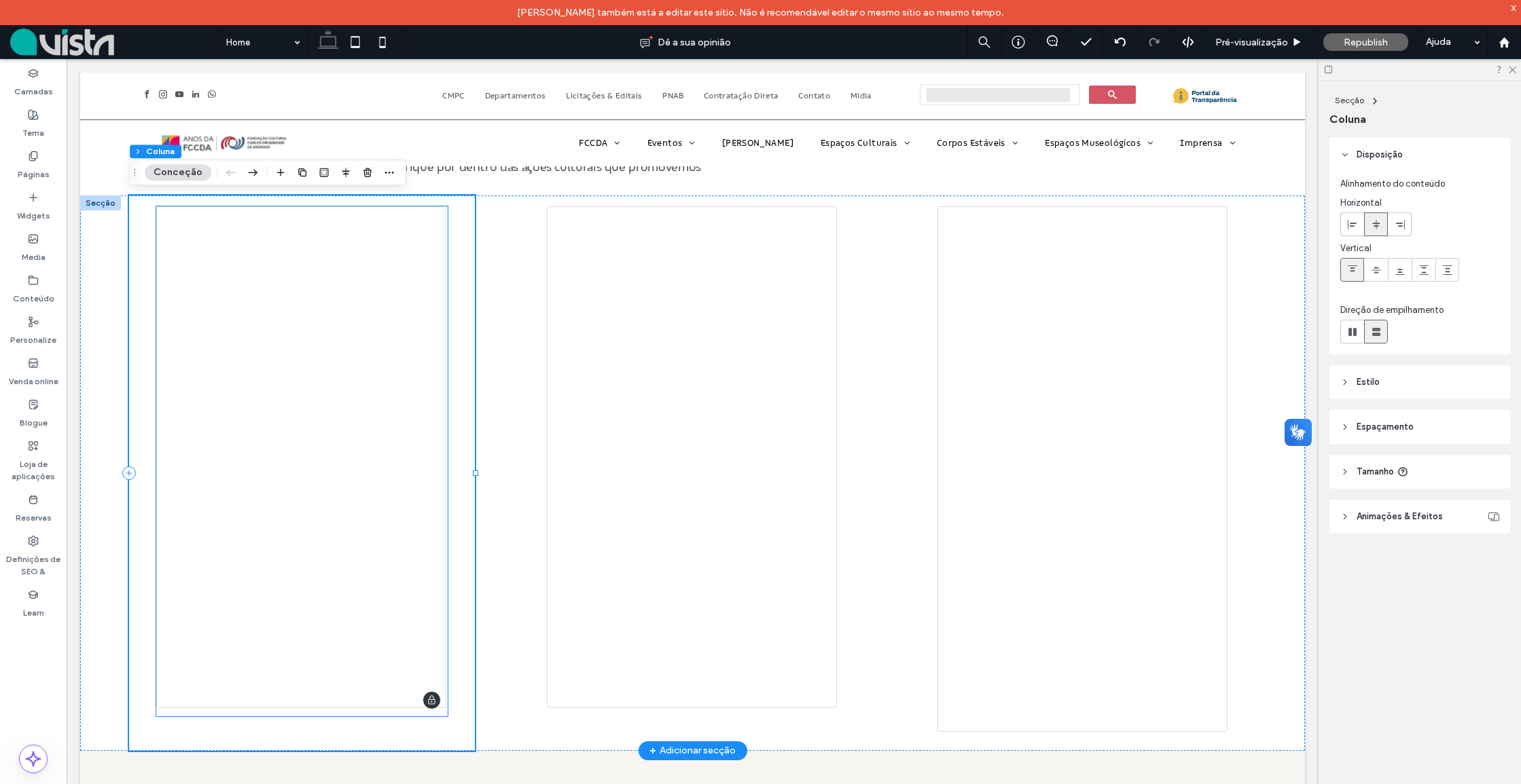
click at [381, 261] on div at bounding box center [301, 461] width 291 height 510
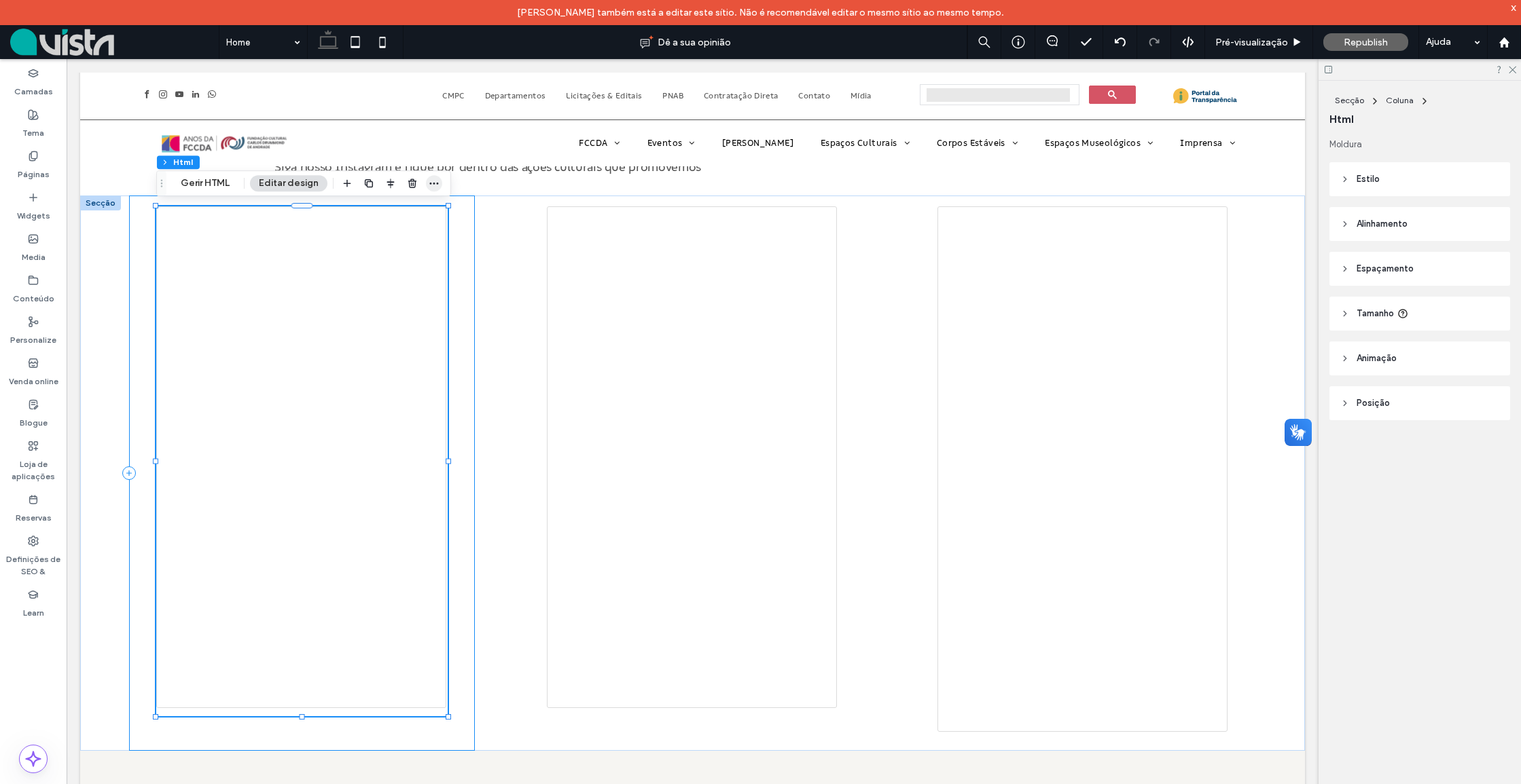
click at [429, 179] on icon "button" at bounding box center [434, 183] width 11 height 11
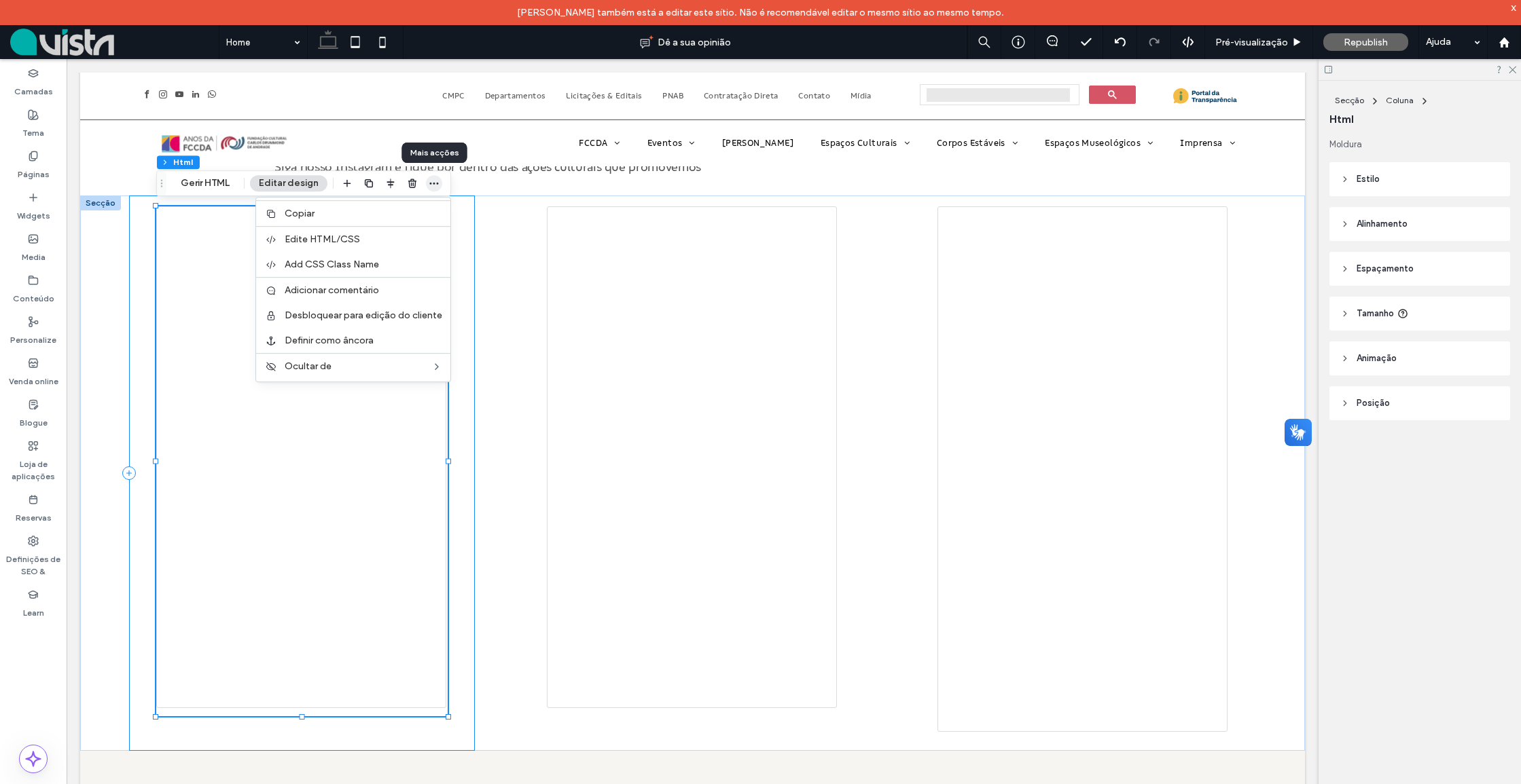
scroll to position [0, 0]
click at [377, 313] on span "Desbloquear para edição do cliente" at bounding box center [364, 315] width 158 height 11
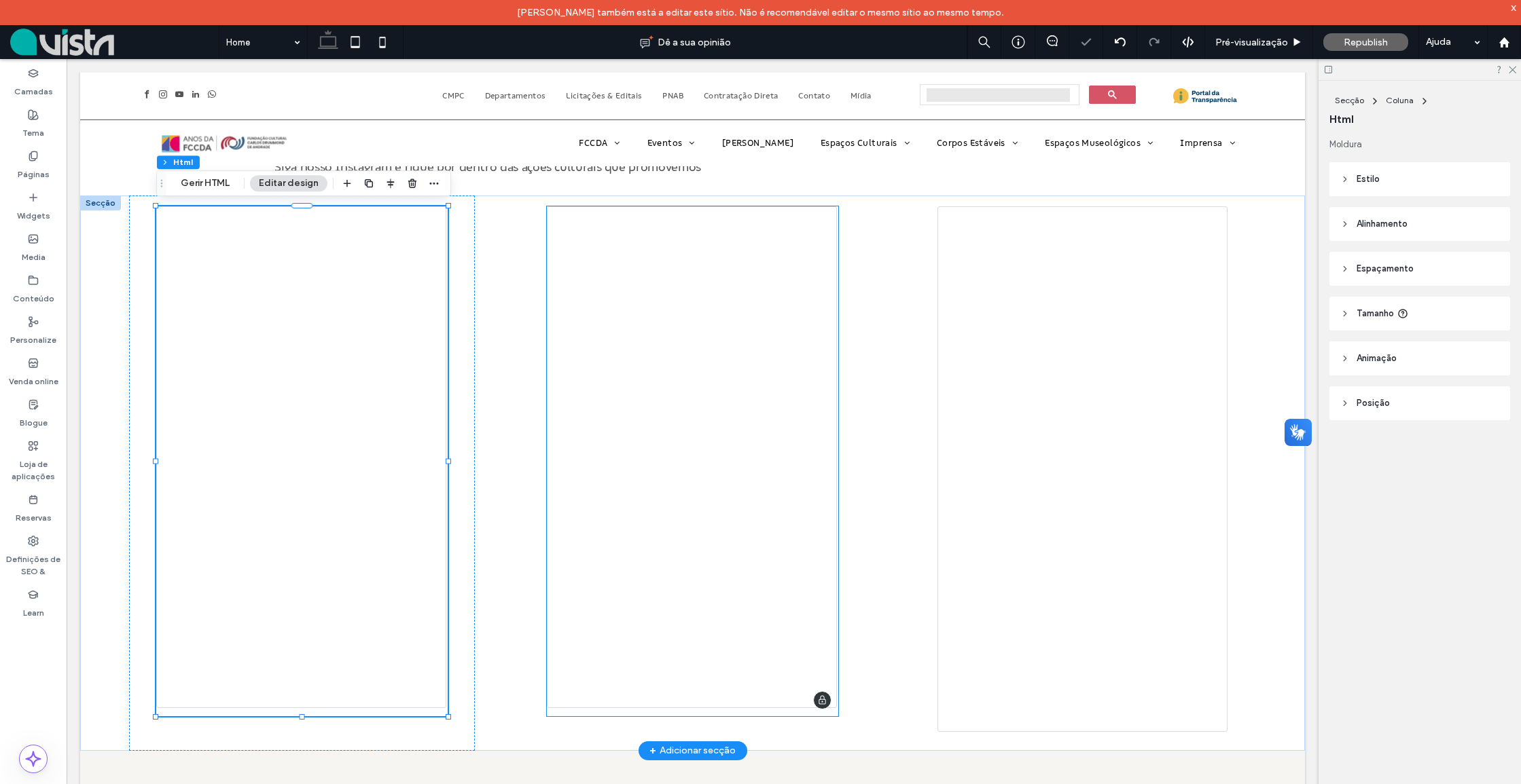
click at [768, 305] on div at bounding box center [692, 461] width 291 height 510
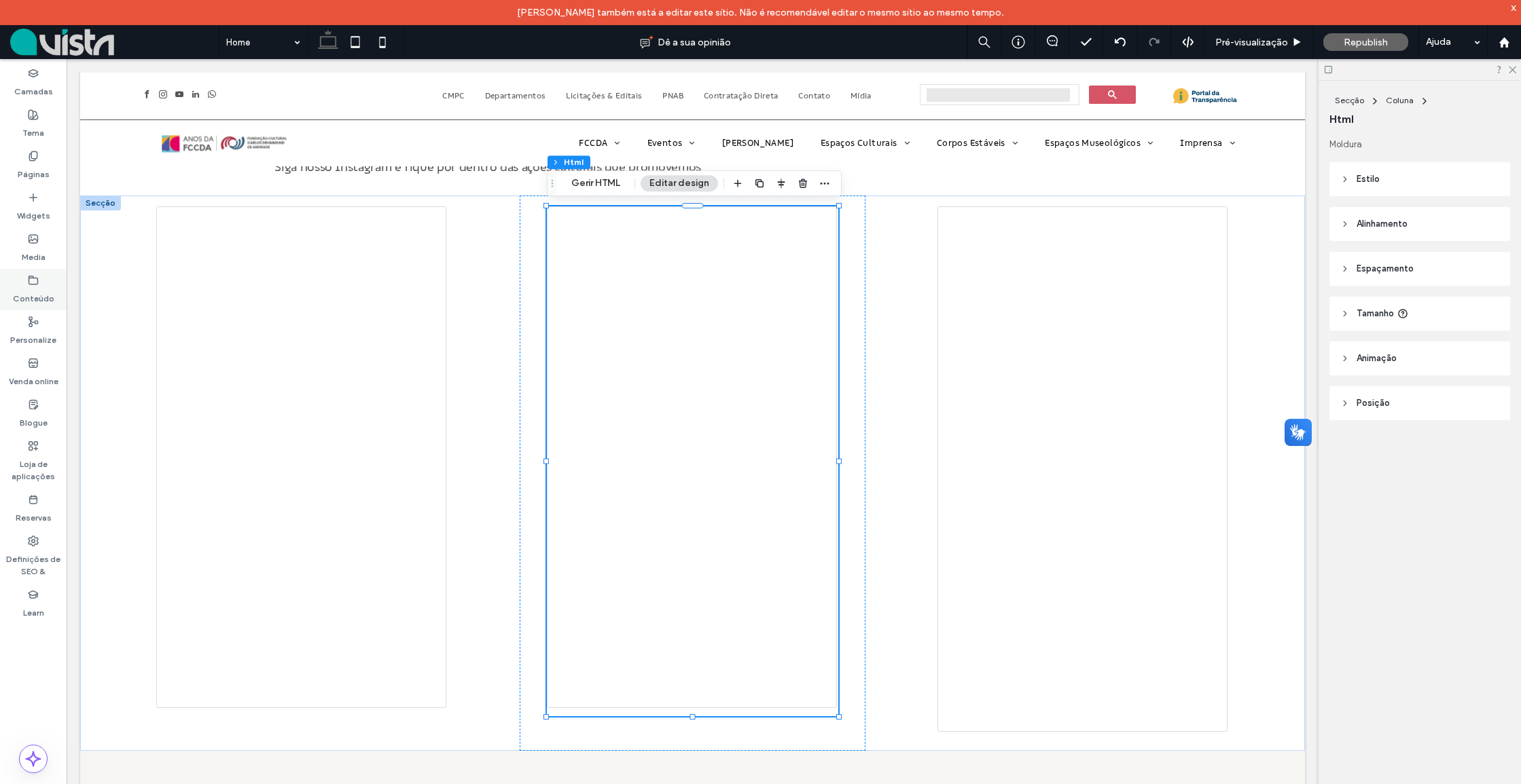
click at [33, 284] on use at bounding box center [33, 280] width 9 height 8
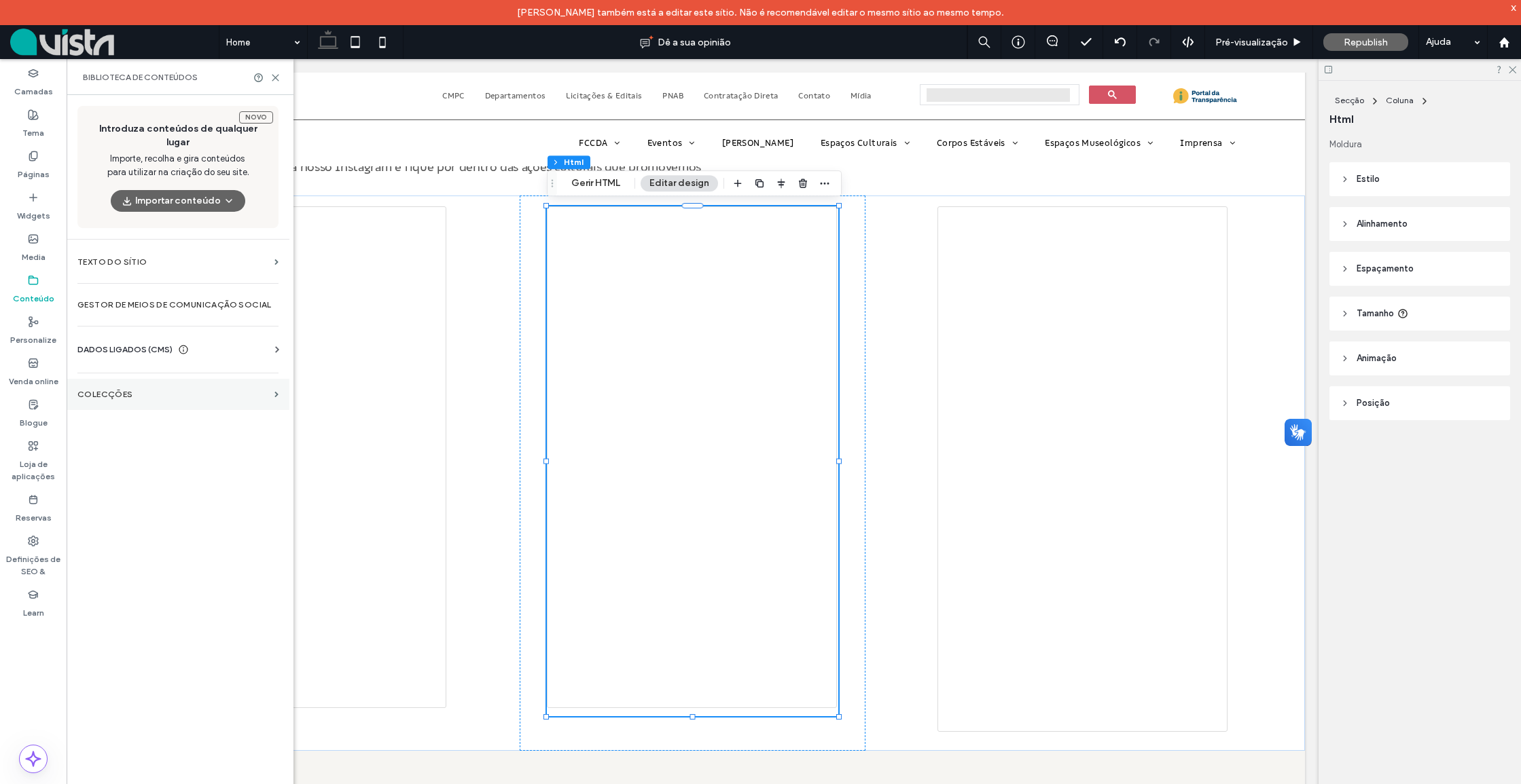
click at [108, 392] on label "Colecções" at bounding box center [173, 394] width 191 height 10
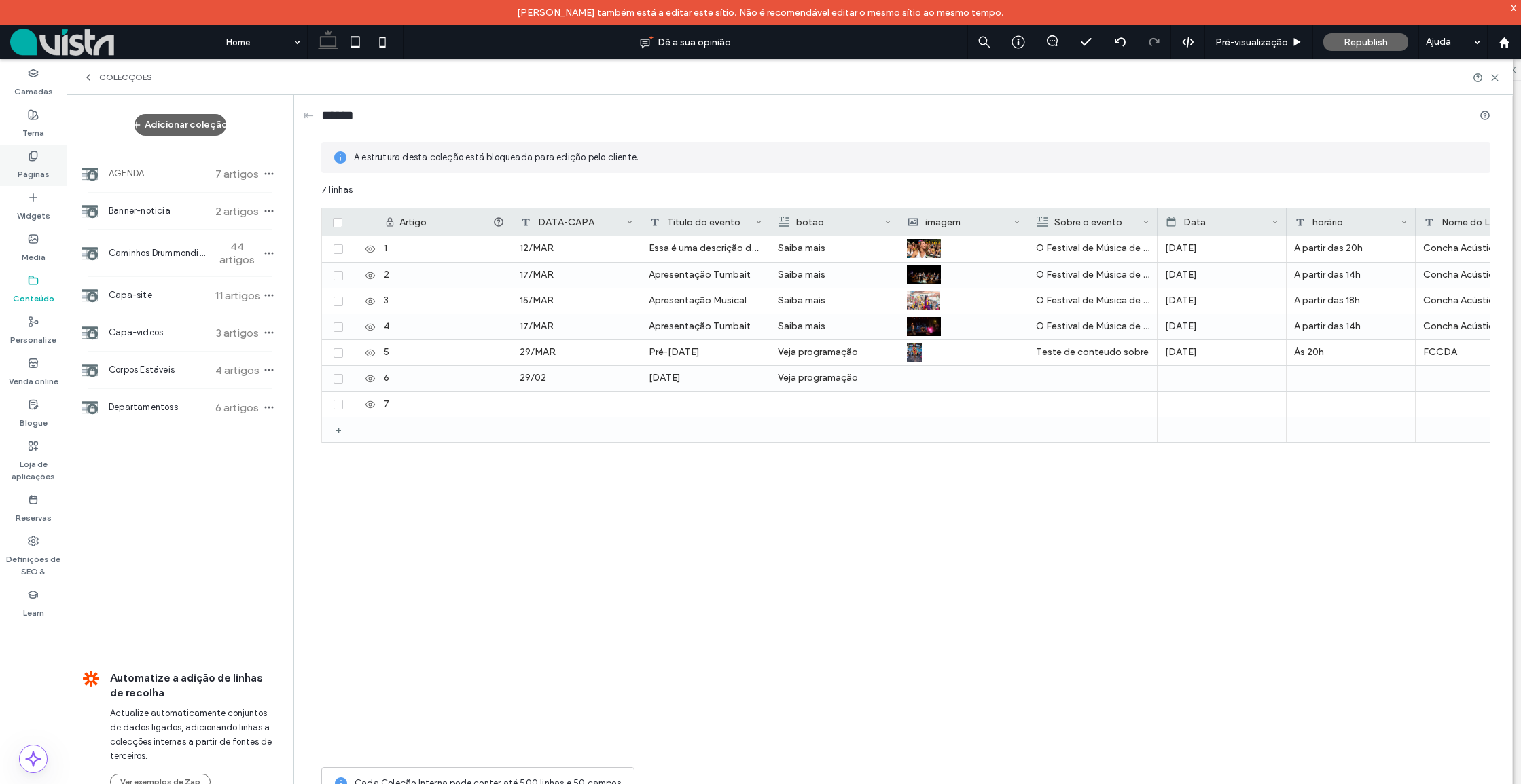
click at [28, 165] on label "Páginas" at bounding box center [33, 171] width 32 height 19
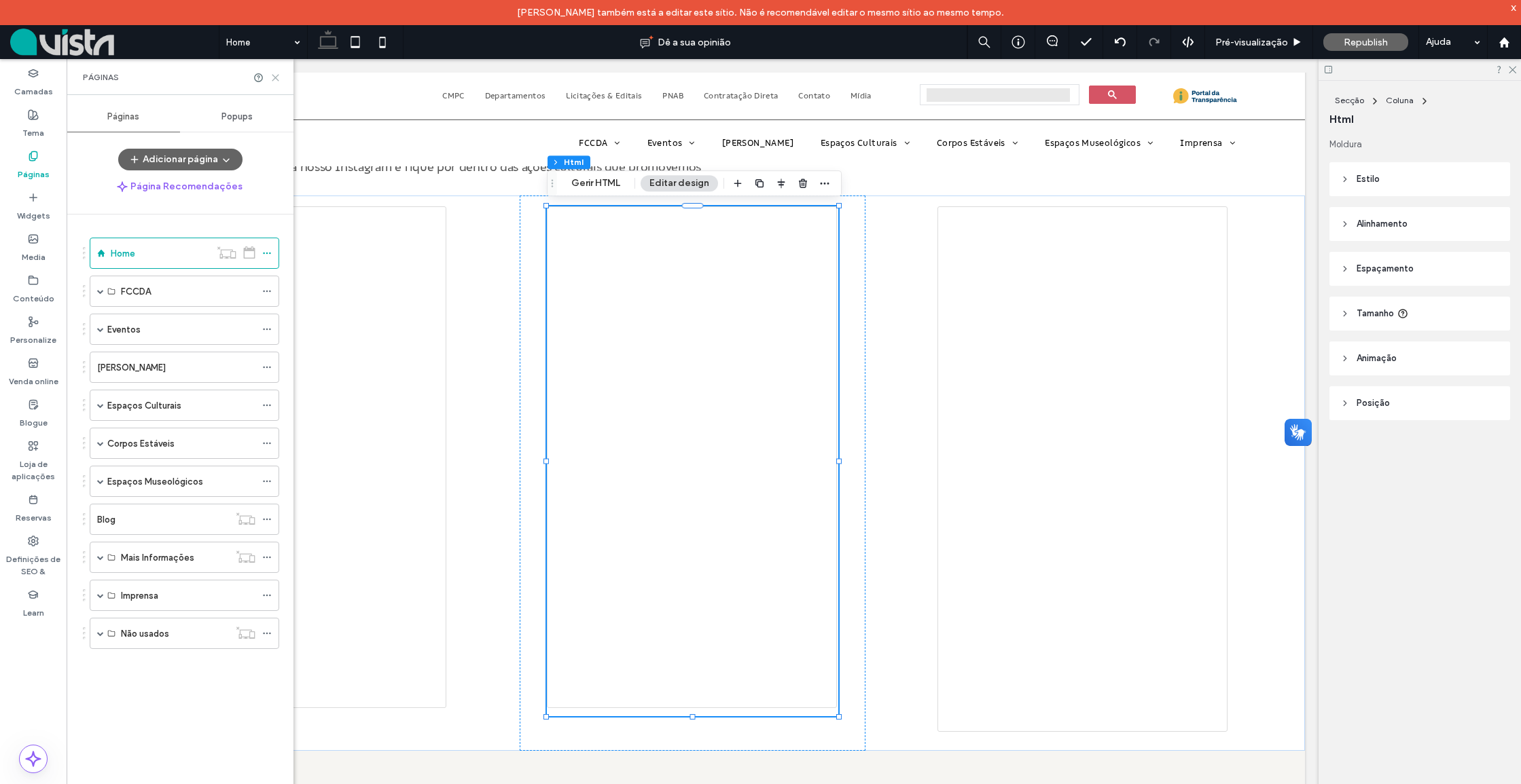
drag, startPoint x: 273, startPoint y: 77, endPoint x: 209, endPoint y: 35, distance: 76.6
click at [273, 77] on icon at bounding box center [275, 77] width 10 height 10
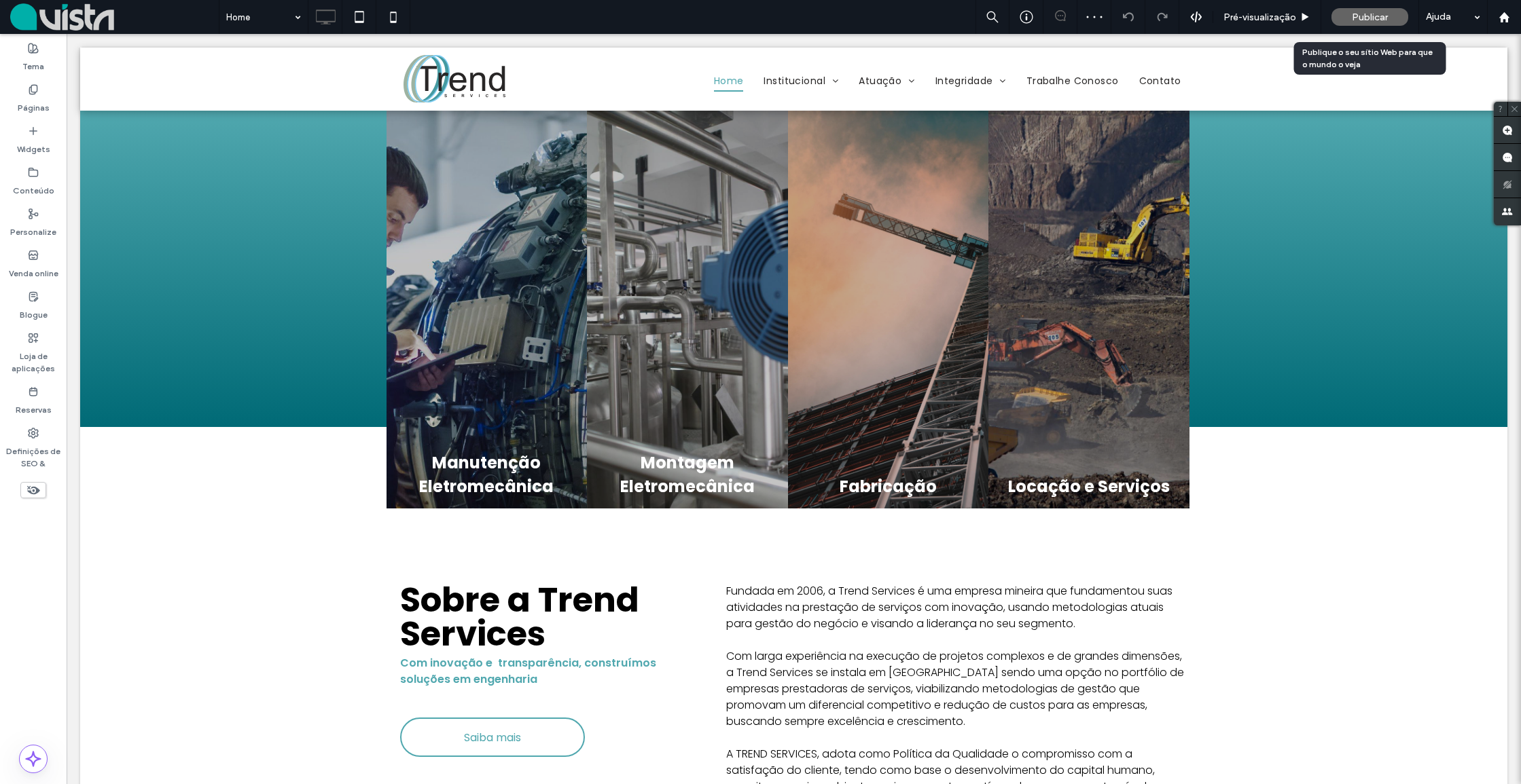
click at [1366, 16] on span "Publicar" at bounding box center [1369, 17] width 36 height 11
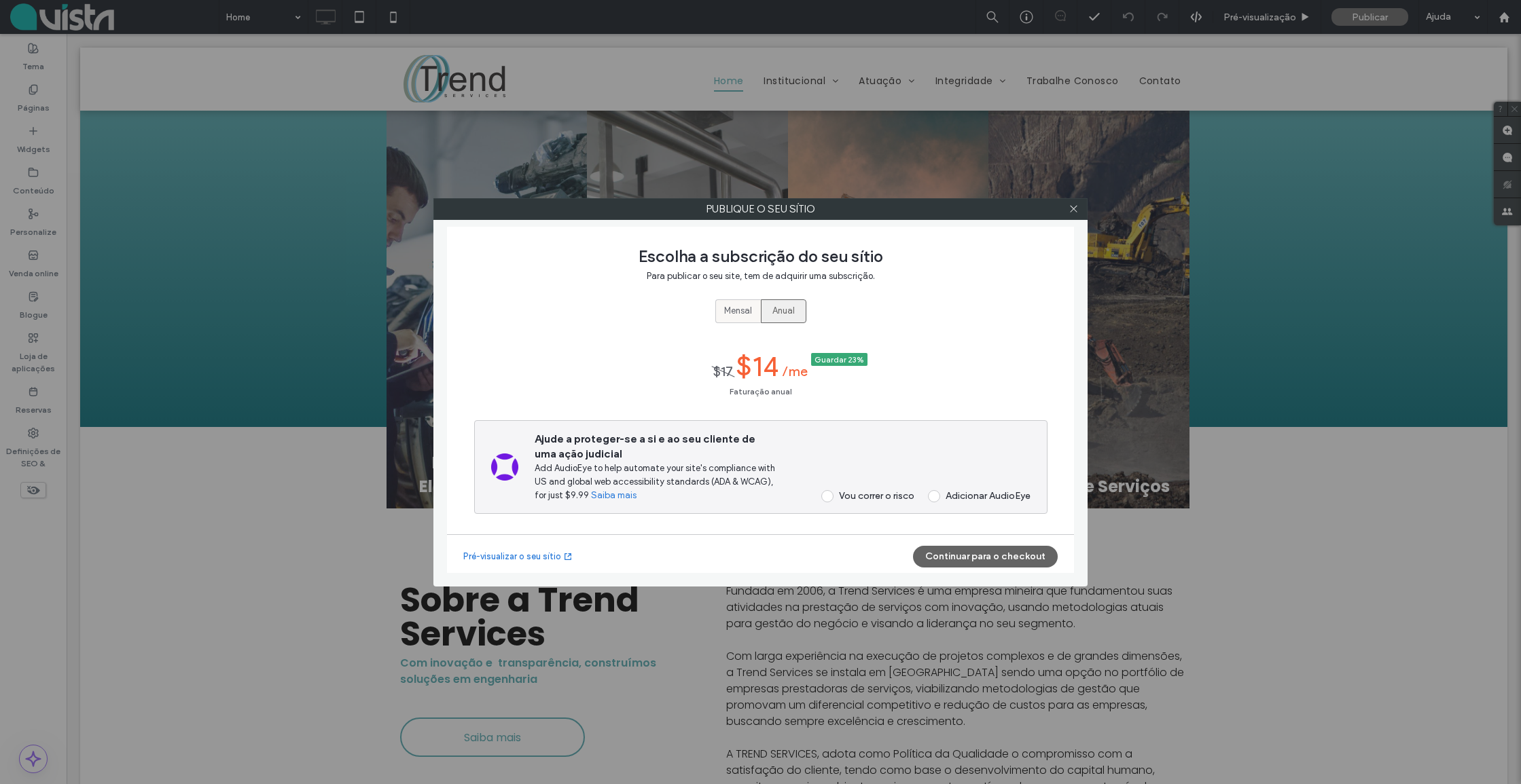
click at [732, 310] on span "Mensal" at bounding box center [737, 311] width 28 height 14
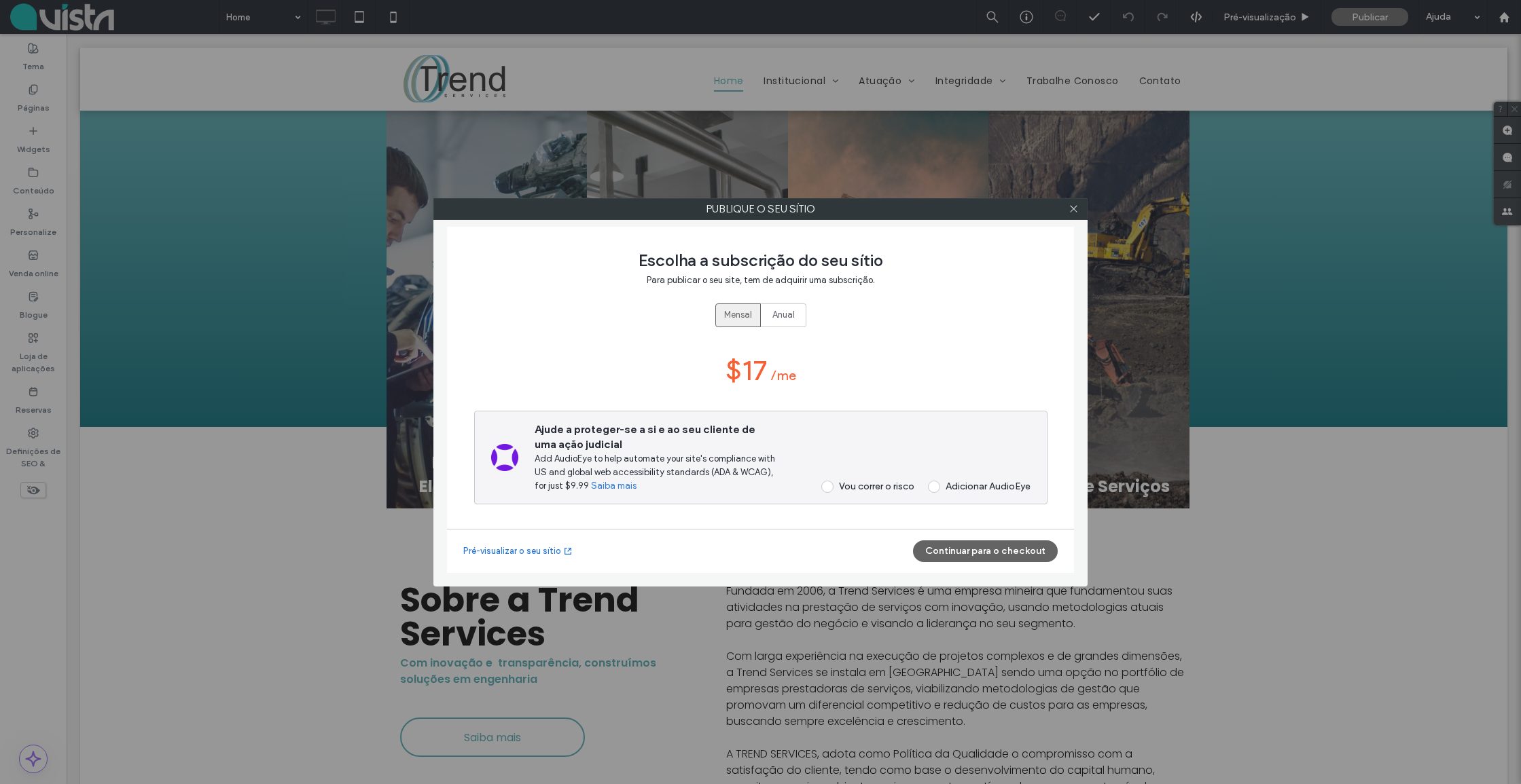
click at [874, 483] on div "Vou correr o risco" at bounding box center [876, 486] width 76 height 11
click at [960, 551] on button "Continuar para o checkout" at bounding box center [985, 551] width 144 height 22
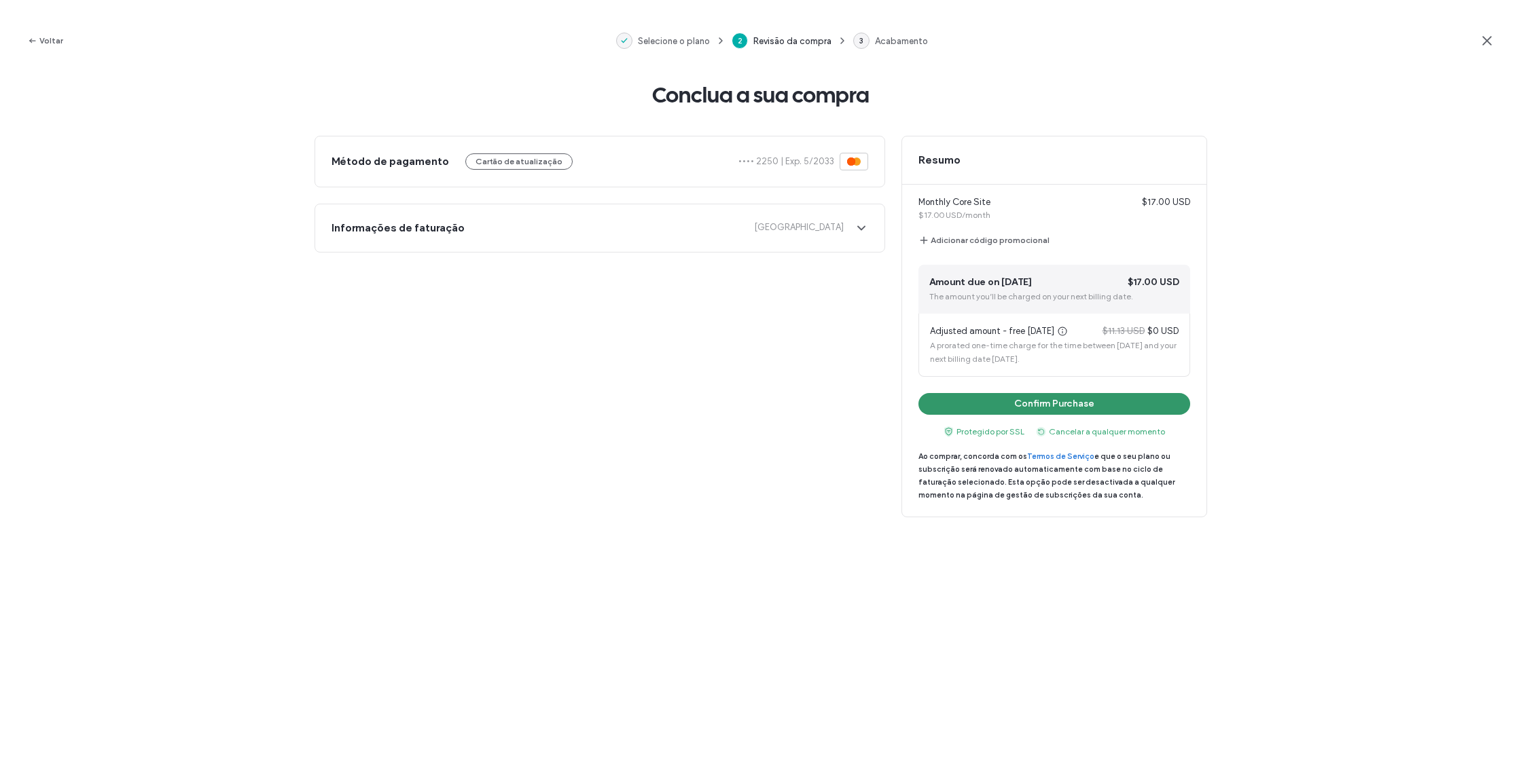
click at [1036, 410] on button "Confirm Purchase" at bounding box center [1054, 403] width 272 height 22
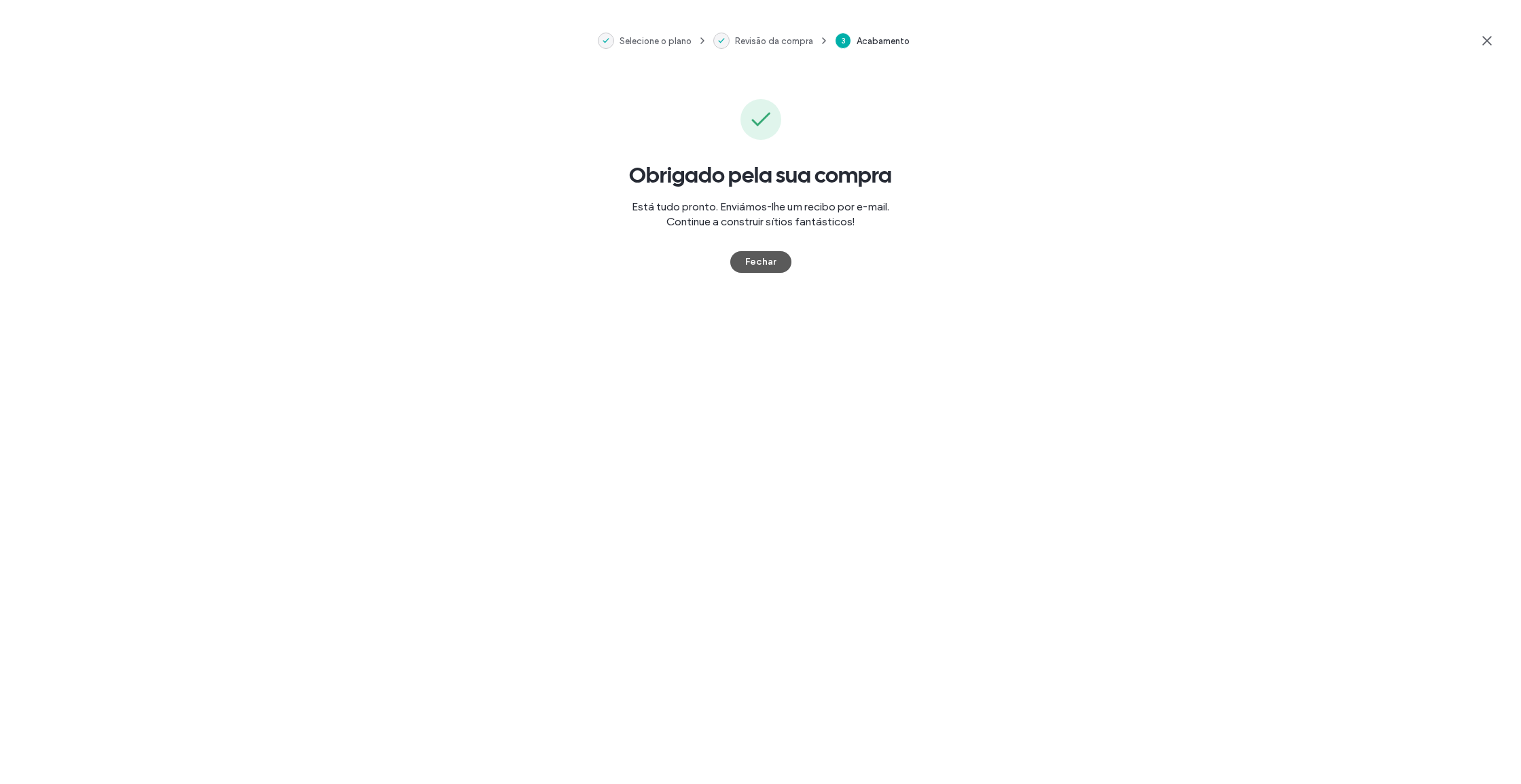
click at [745, 268] on button "Fechar" at bounding box center [760, 261] width 61 height 22
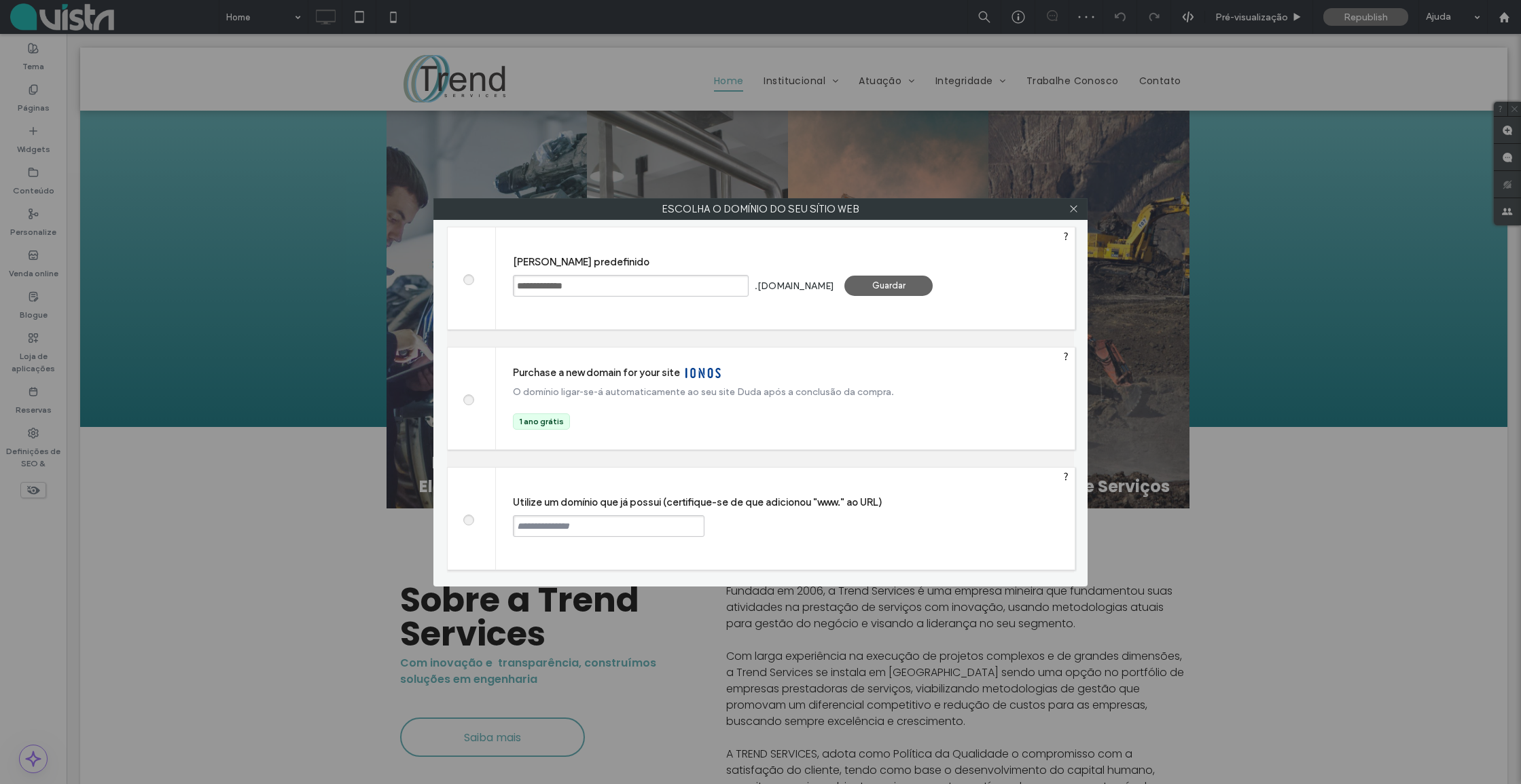
click at [613, 530] on input "text" at bounding box center [608, 526] width 191 height 22
paste input "**********"
drag, startPoint x: 540, startPoint y: 521, endPoint x: 452, endPoint y: 518, distance: 88.1
click at [452, 518] on div "**********" at bounding box center [761, 518] width 628 height 103
type input "**********"
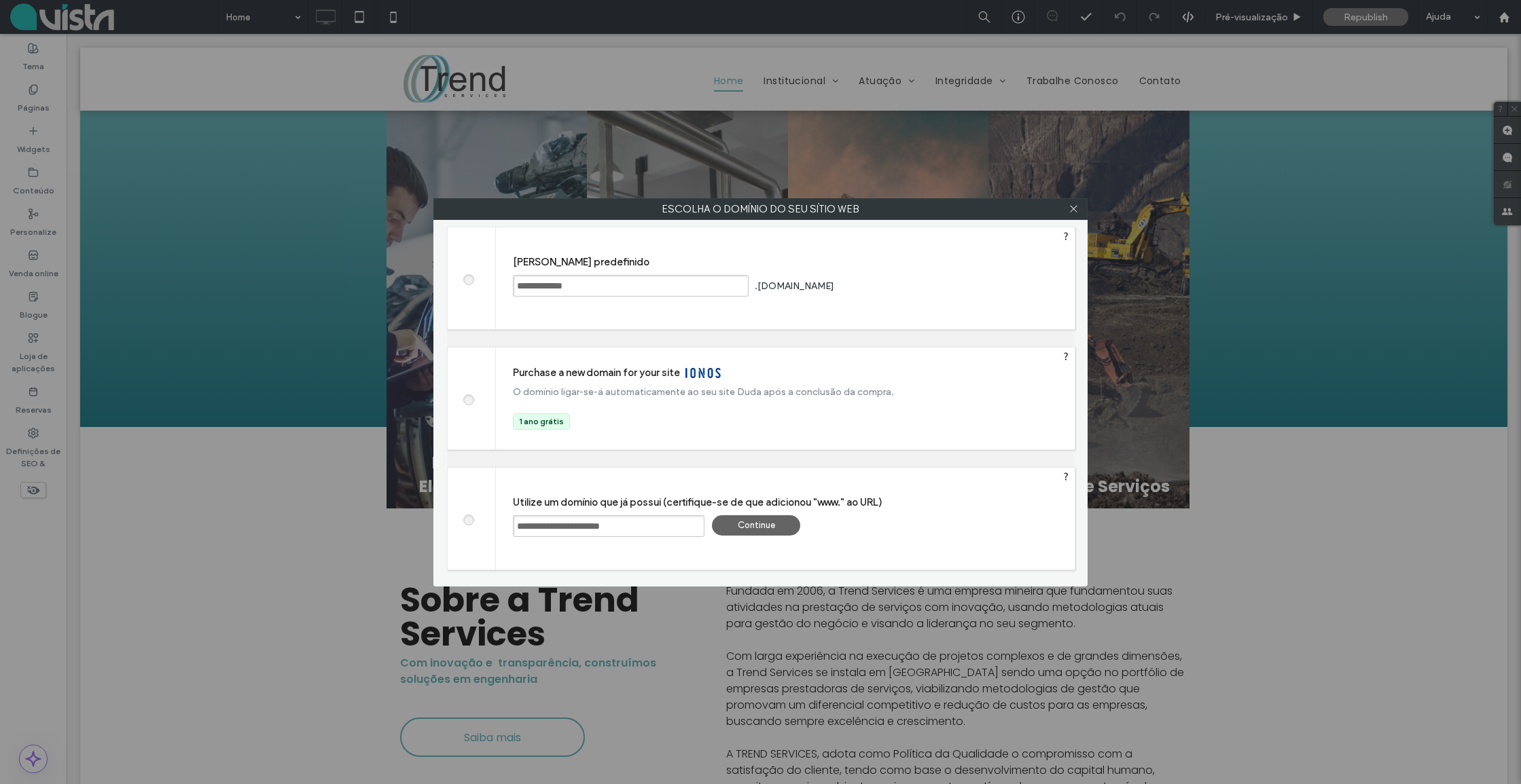
drag, startPoint x: 727, startPoint y: 553, endPoint x: 745, endPoint y: 539, distance: 22.8
click at [727, 553] on div "**********" at bounding box center [785, 519] width 579 height 102
click at [753, 531] on div "Continue" at bounding box center [756, 526] width 88 height 21
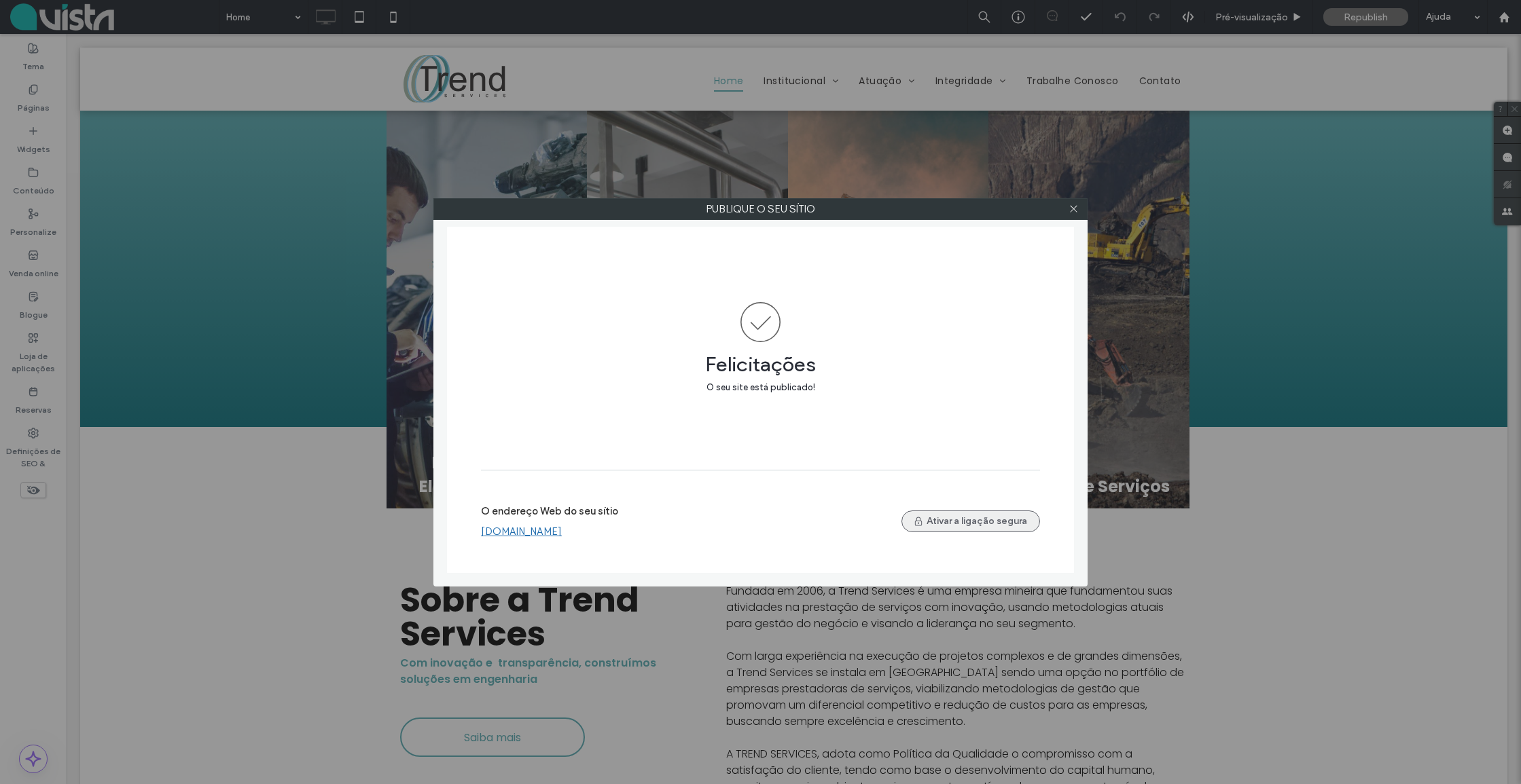
click at [961, 522] on button "Ativar a ligação segura" at bounding box center [971, 521] width 139 height 22
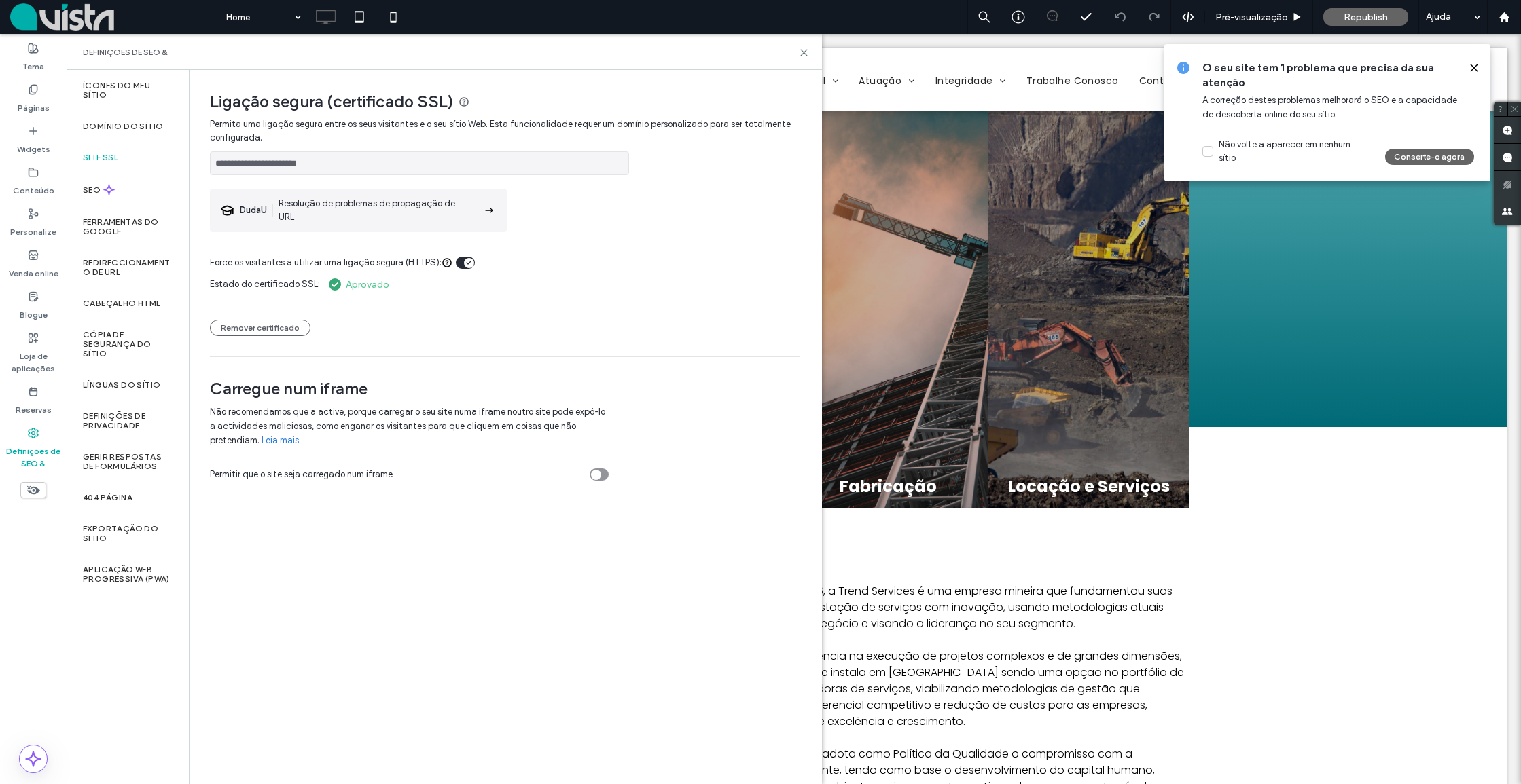
click at [798, 53] on div "Definições de SEO &" at bounding box center [444, 53] width 722 height 11
click at [800, 50] on icon at bounding box center [804, 53] width 10 height 10
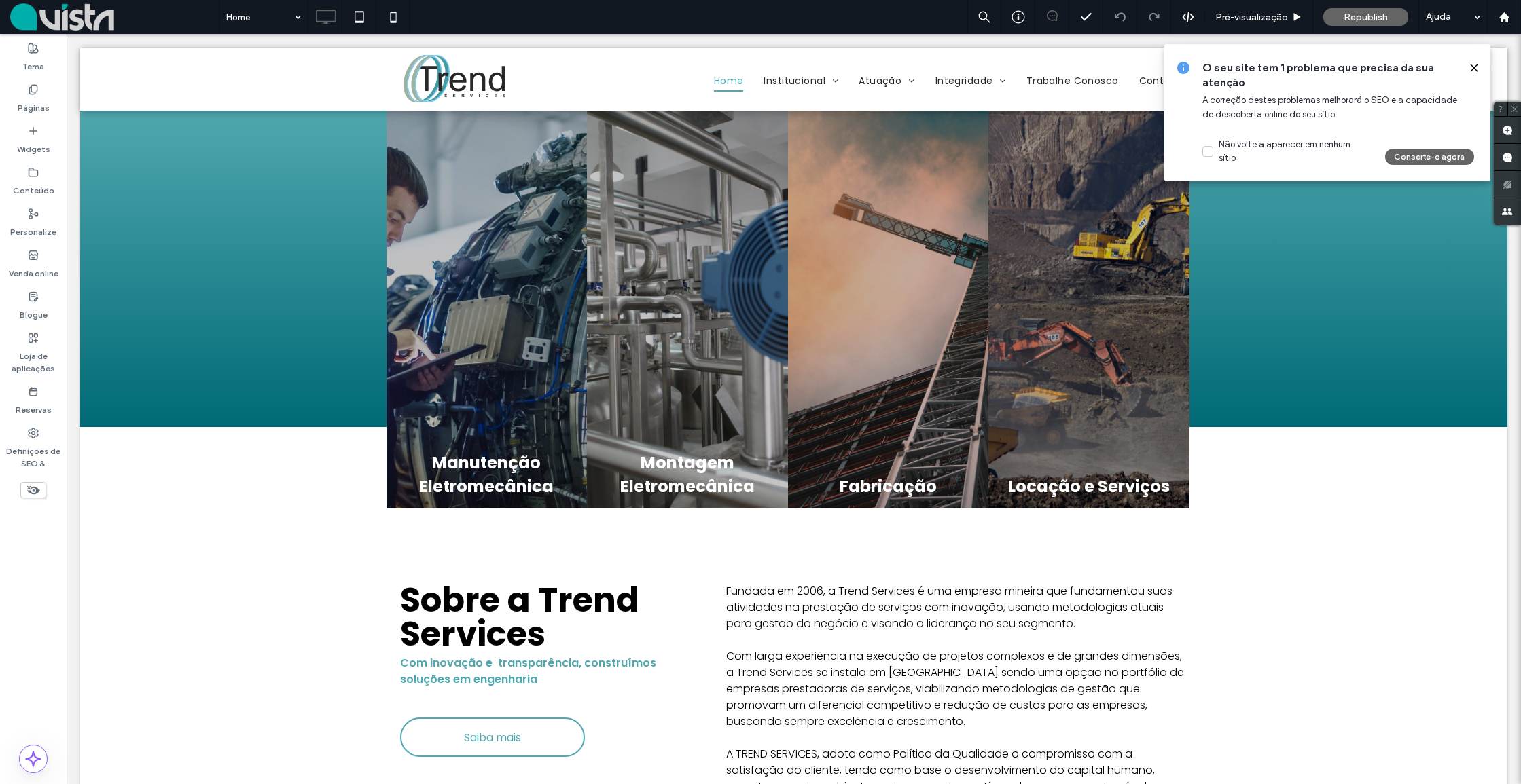
click at [1472, 67] on use at bounding box center [1473, 68] width 6 height 6
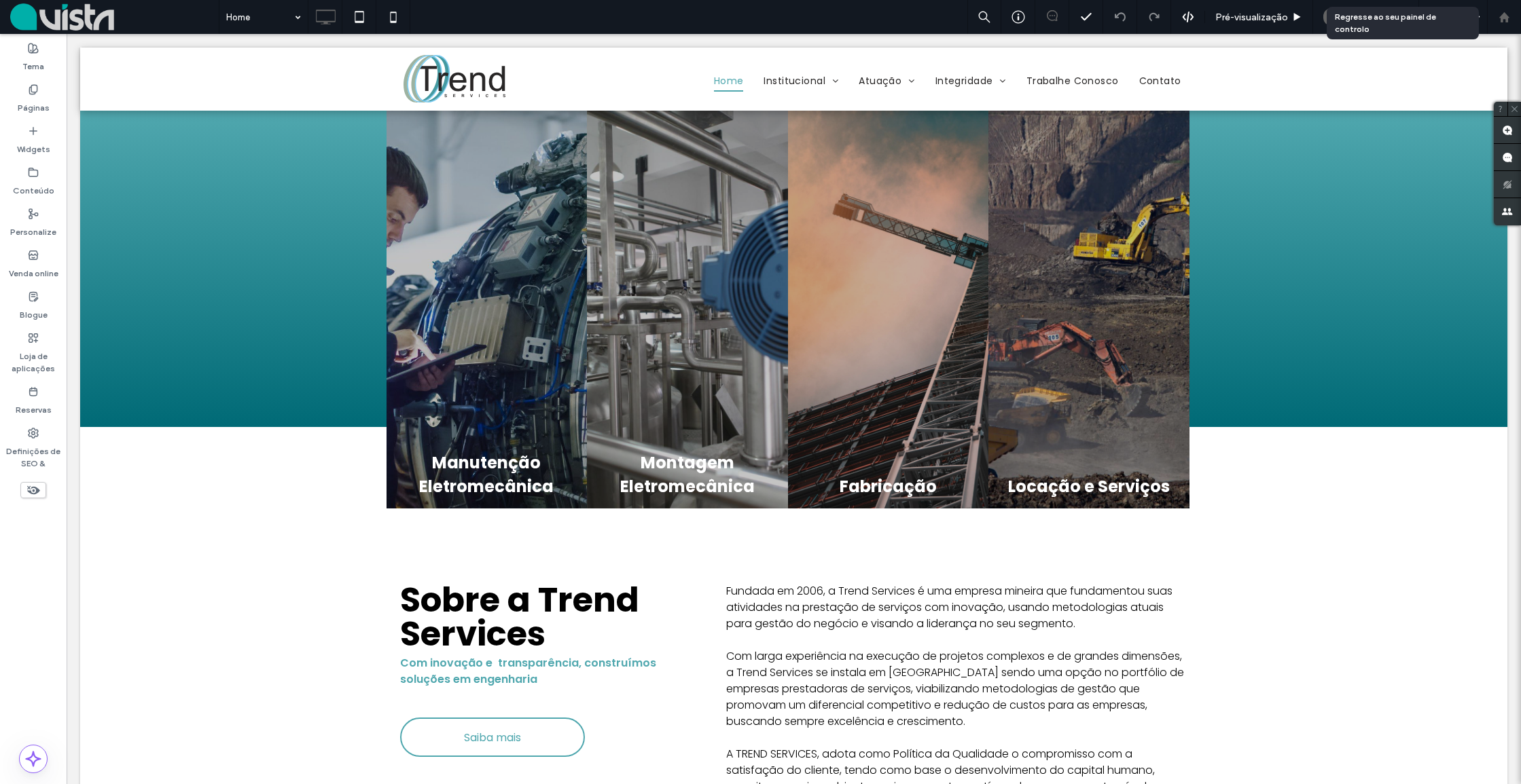
click at [1503, 14] on use at bounding box center [1503, 16] width 10 height 10
